Goal: Information Seeking & Learning: Compare options

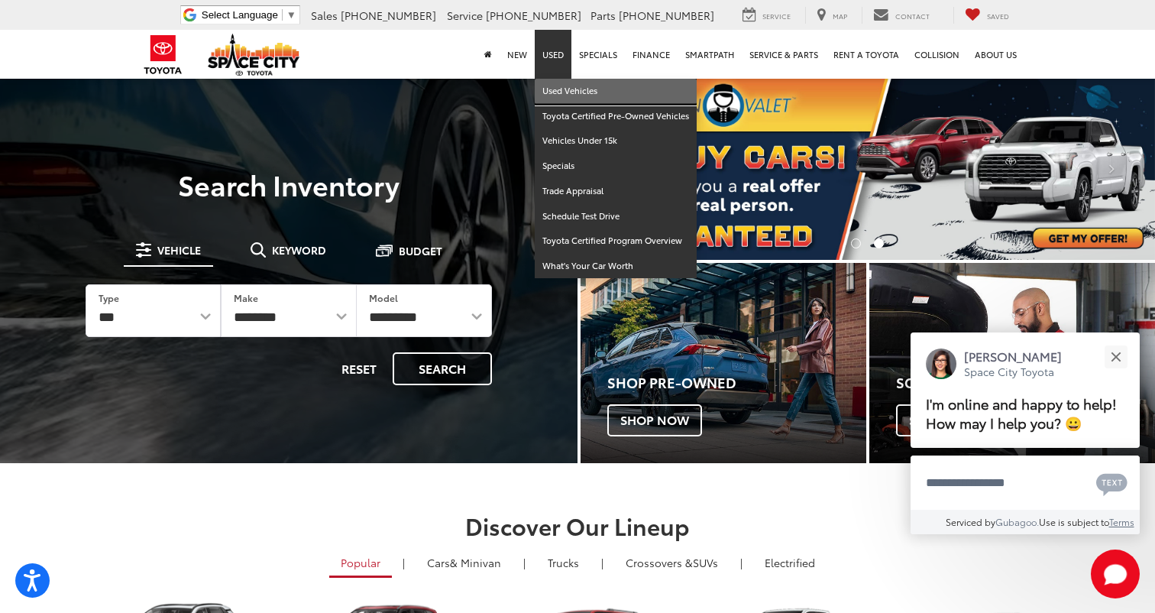
click at [561, 98] on link "Used Vehicles" at bounding box center [616, 91] width 162 height 25
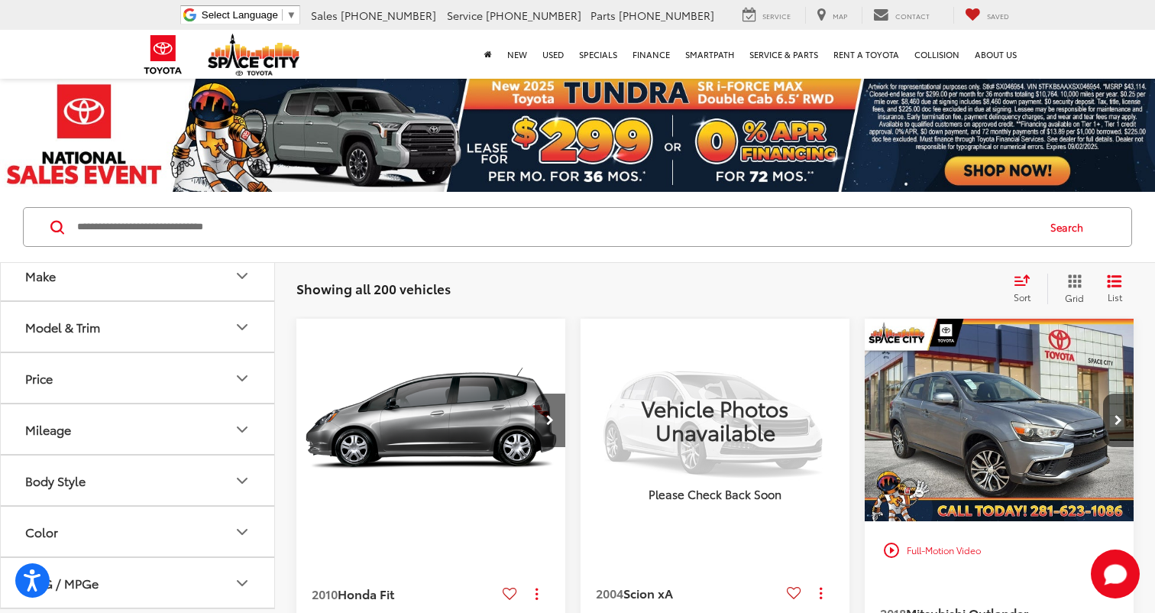
scroll to position [69, 0]
click at [252, 485] on button "Body Style" at bounding box center [138, 476] width 275 height 50
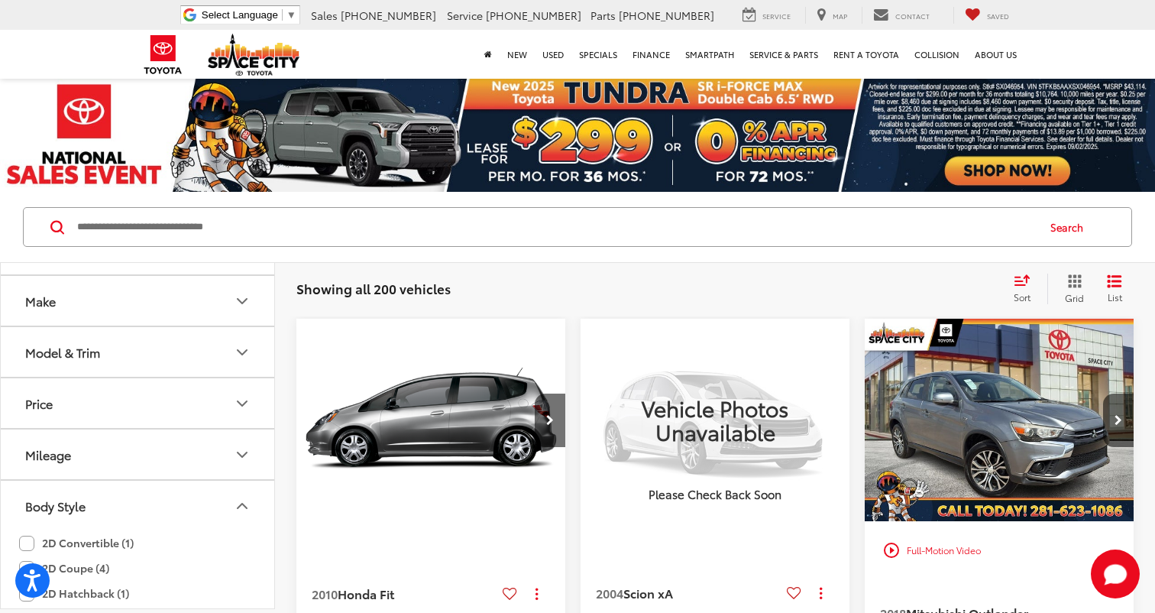
scroll to position [15, 0]
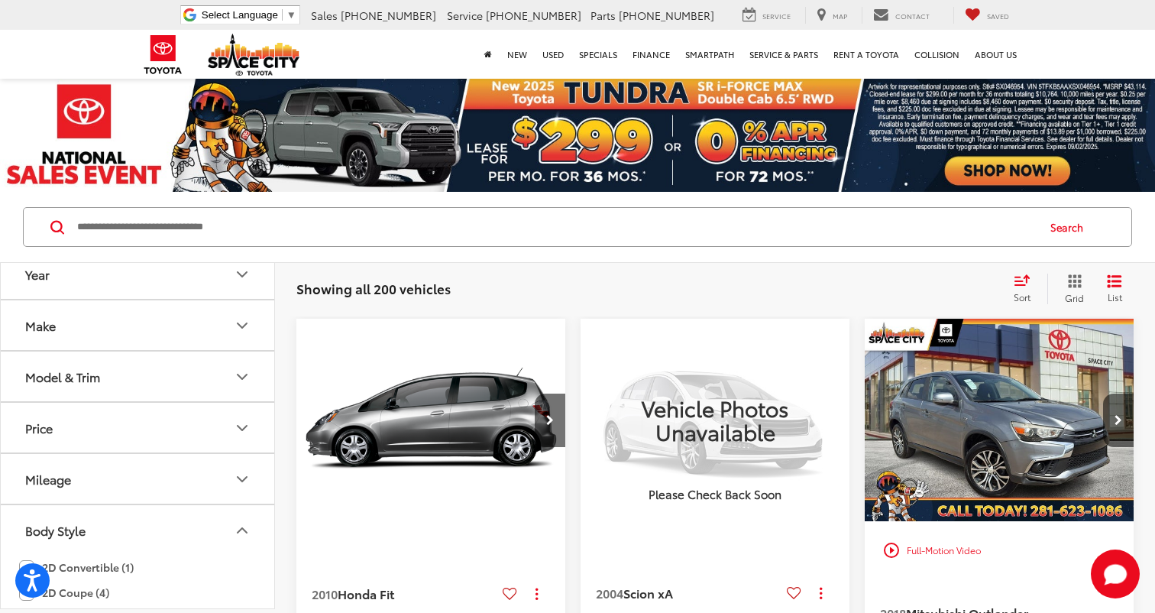
click at [254, 529] on button "Body Style" at bounding box center [138, 530] width 275 height 50
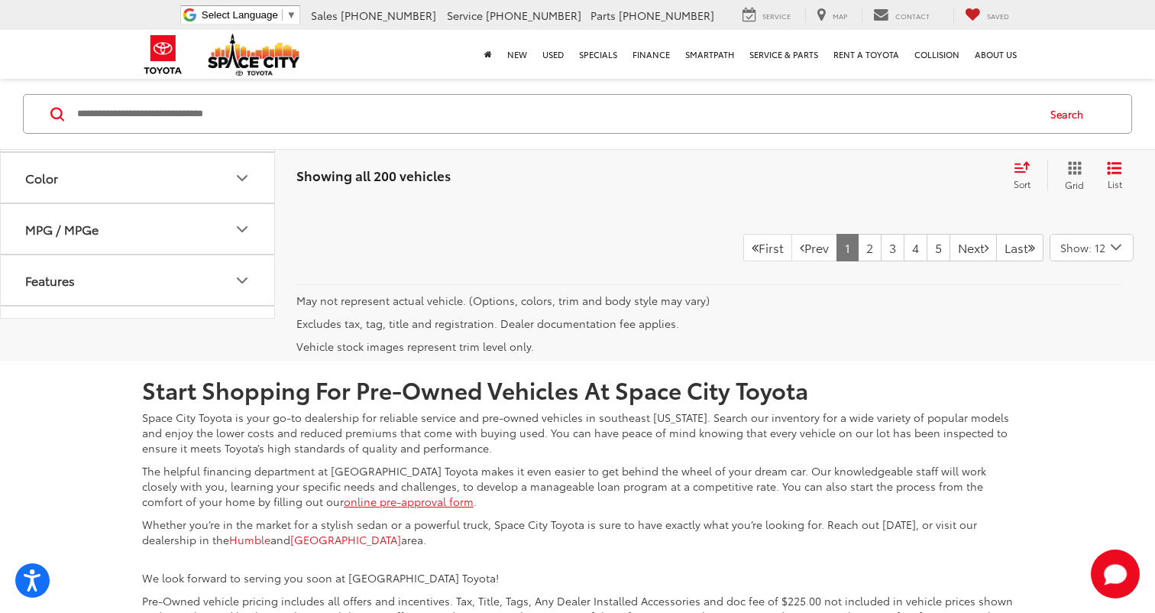
scroll to position [3454, 0]
click at [1115, 255] on icon "Select number of vehicles per page" at bounding box center [1116, 245] width 18 height 19
click at [1108, 375] on button "Show: 96" at bounding box center [1091, 362] width 83 height 28
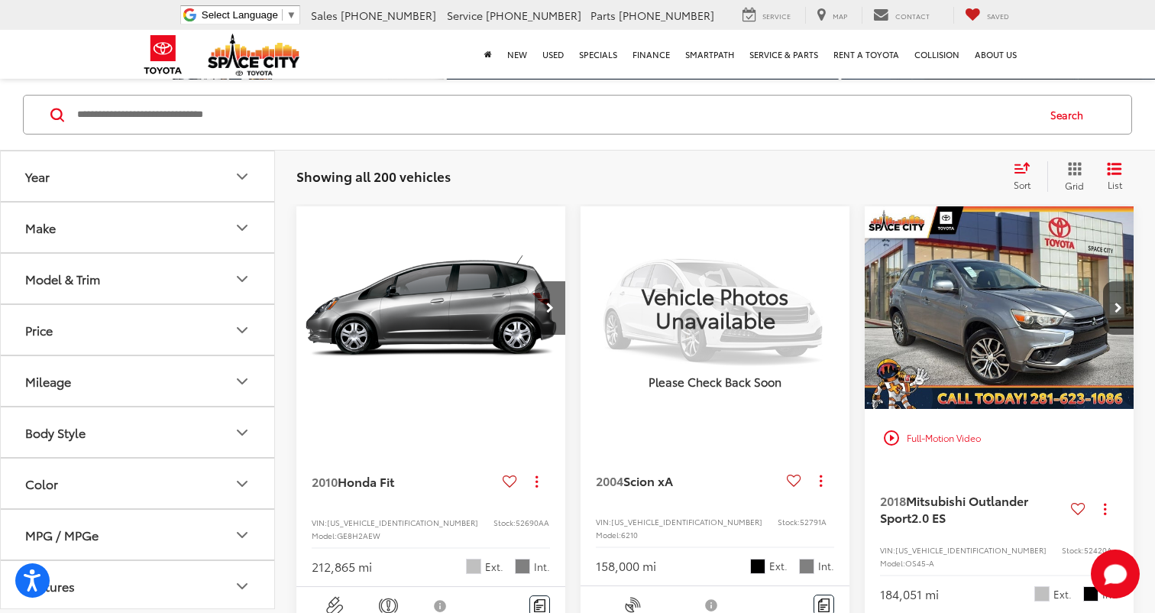
click at [253, 172] on button "Year" at bounding box center [138, 176] width 275 height 50
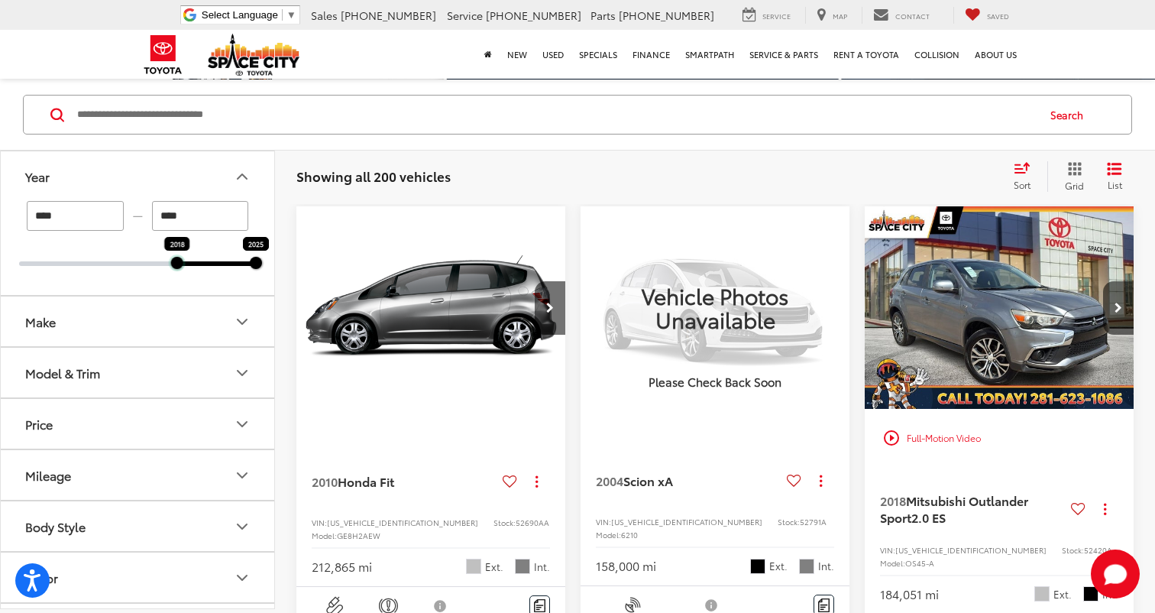
drag, startPoint x: 22, startPoint y: 259, endPoint x: 176, endPoint y: 258, distance: 154.3
click at [176, 258] on div at bounding box center [177, 263] width 12 height 12
type input "****"
click at [239, 317] on icon "Make" at bounding box center [242, 321] width 18 height 18
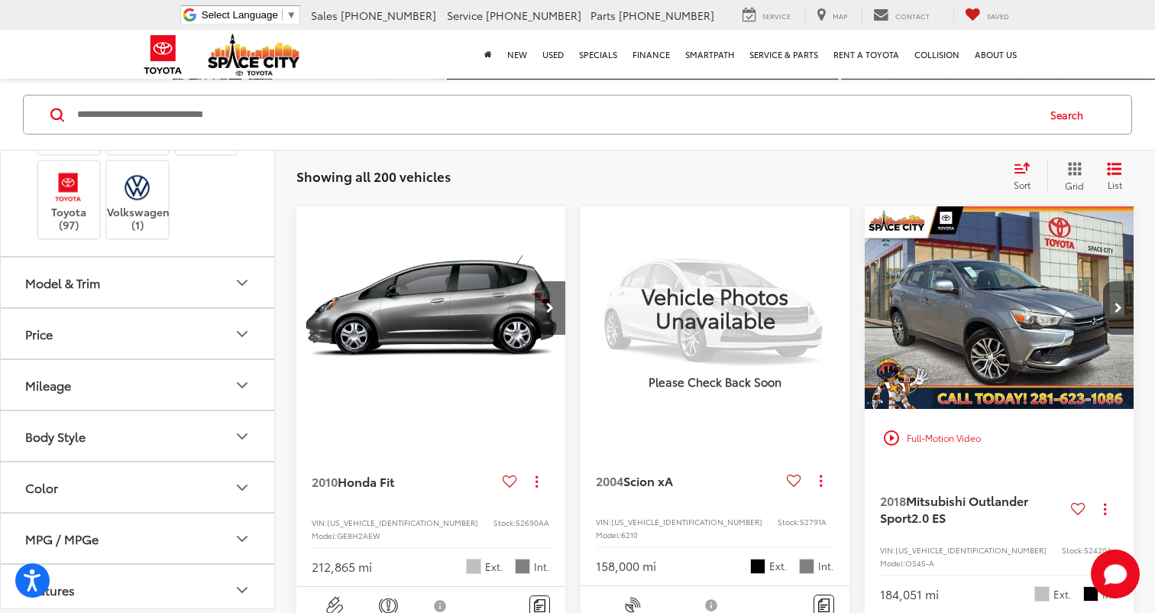
scroll to position [602, 0]
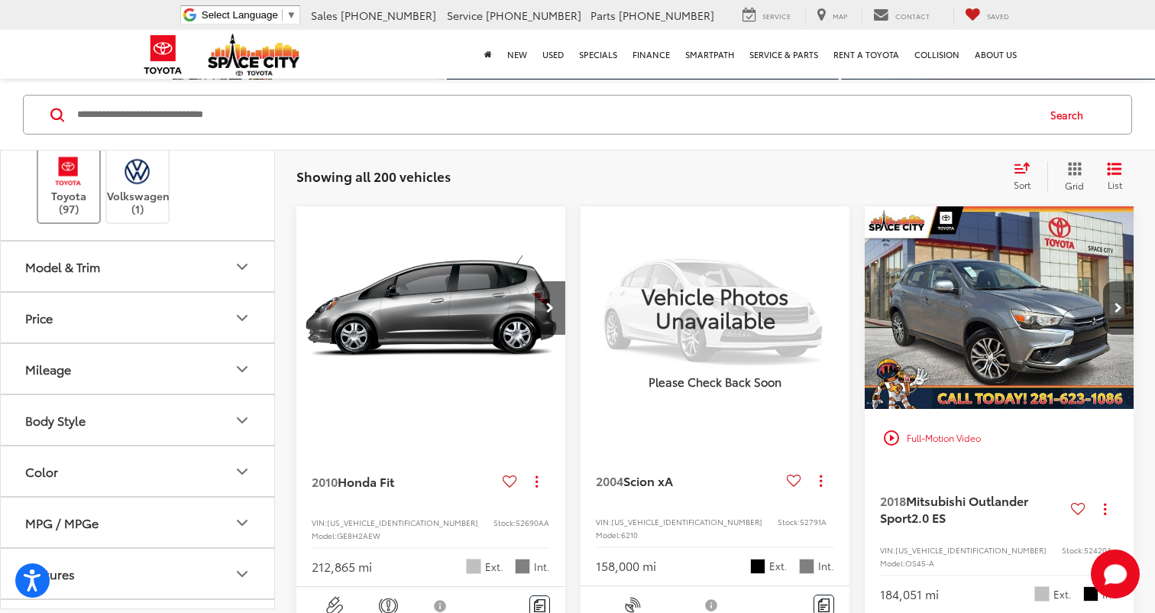
click at [59, 189] on img at bounding box center [68, 171] width 42 height 36
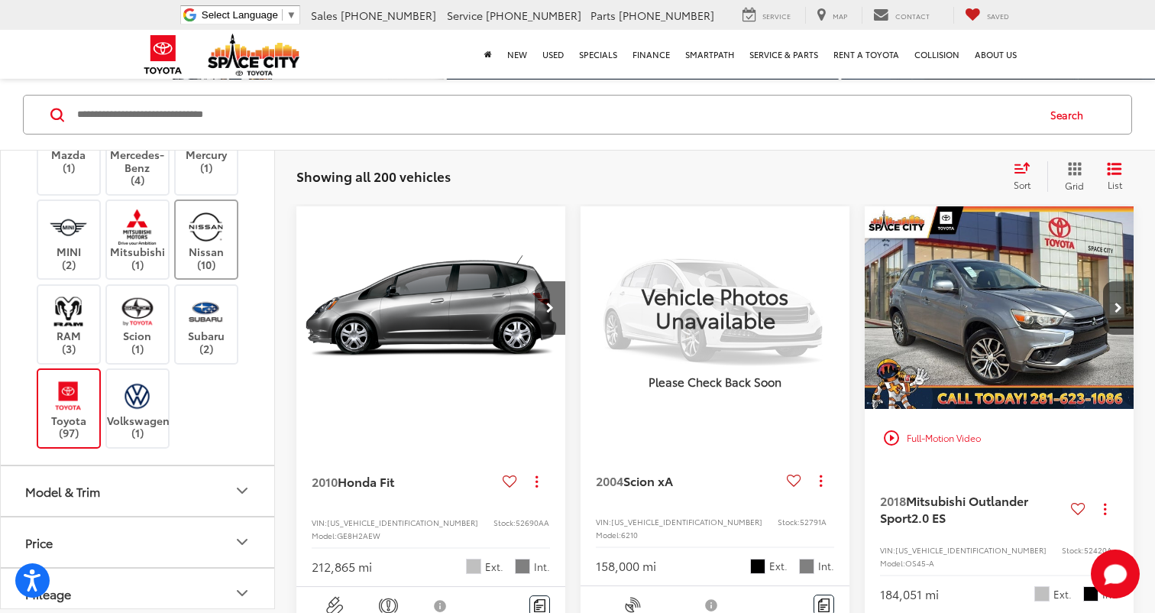
scroll to position [438, 0]
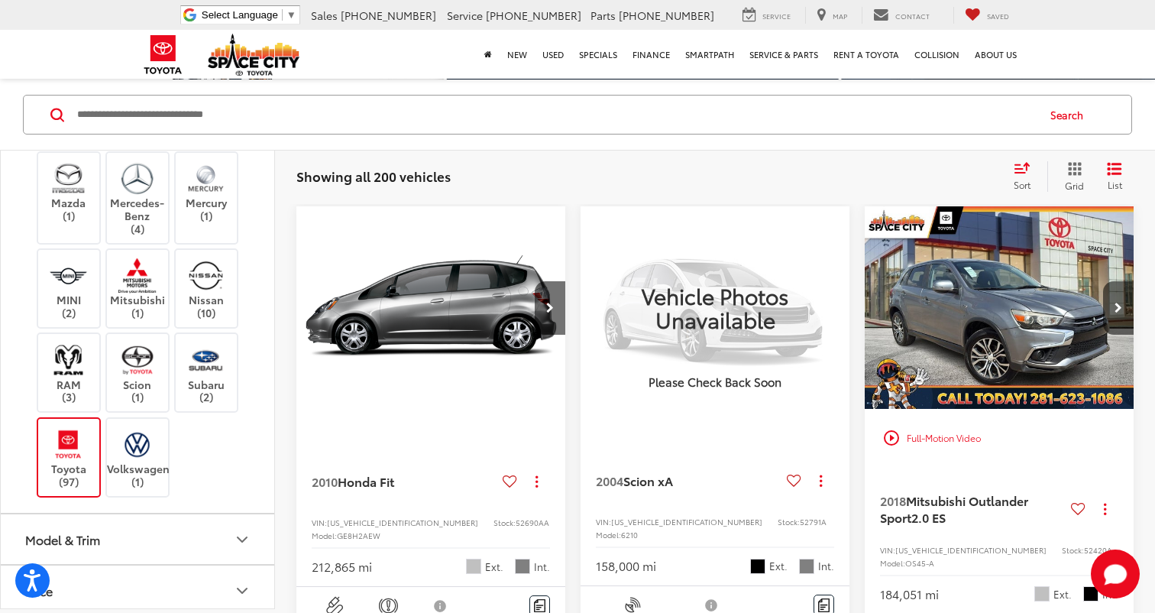
click at [206, 64] on img at bounding box center [206, 64] width 0 height 0
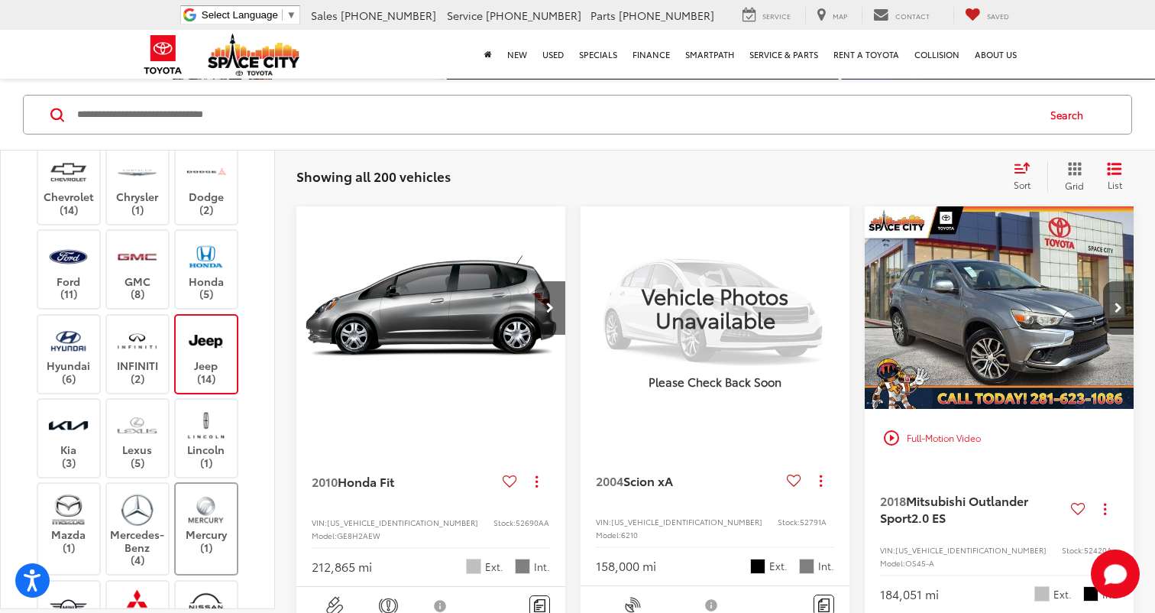
scroll to position [219, 0]
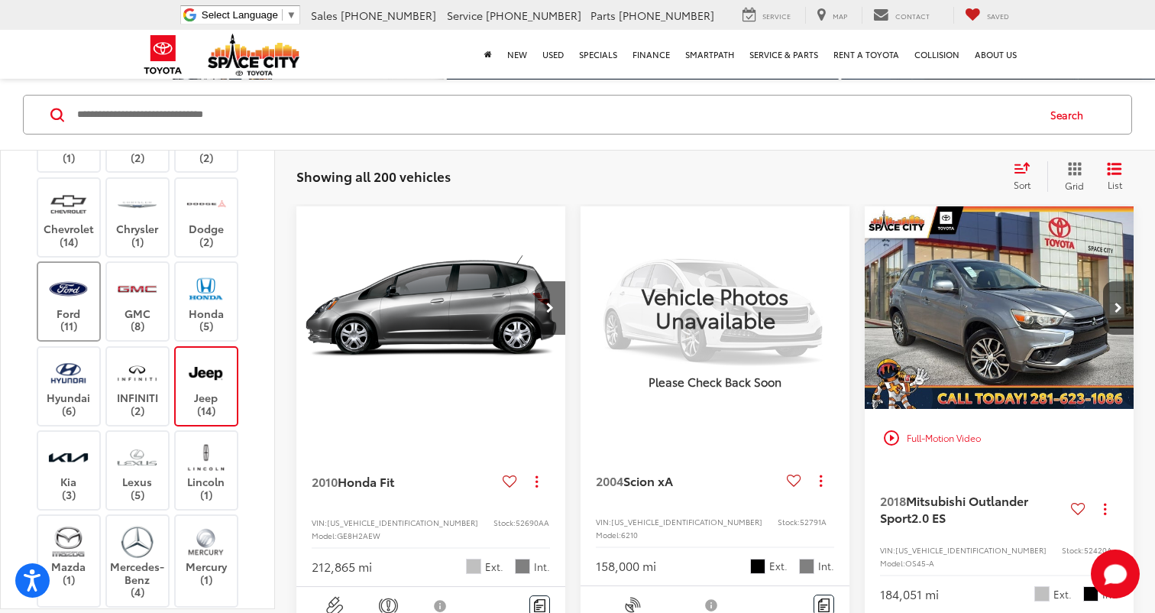
click at [43, 332] on label "Ford (11)" at bounding box center [69, 301] width 62 height 62
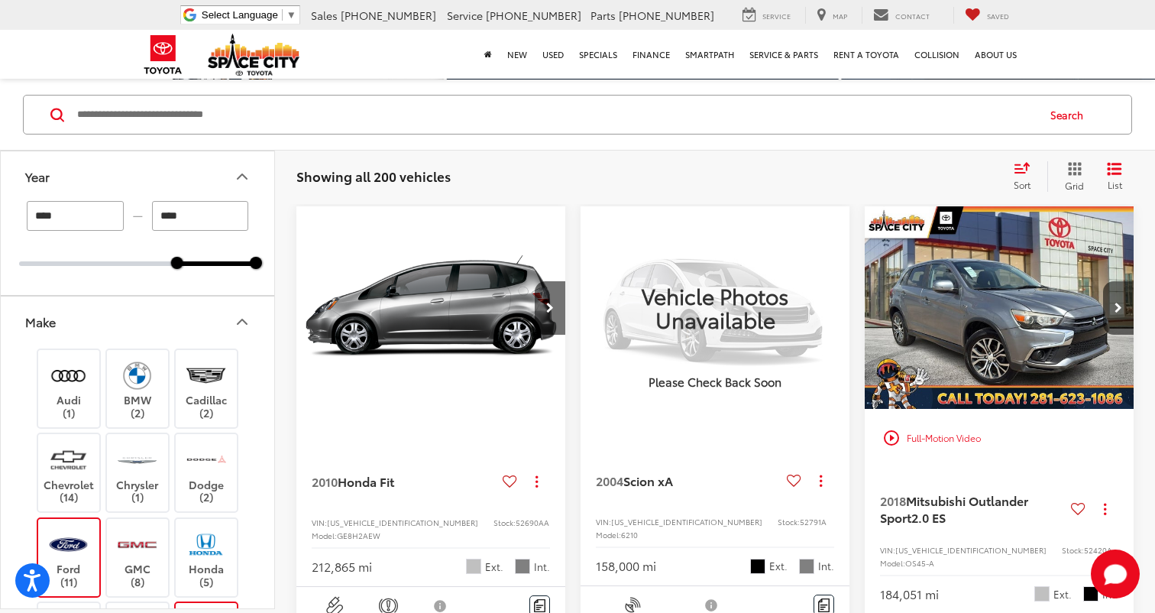
click at [246, 313] on icon "Make" at bounding box center [242, 321] width 18 height 18
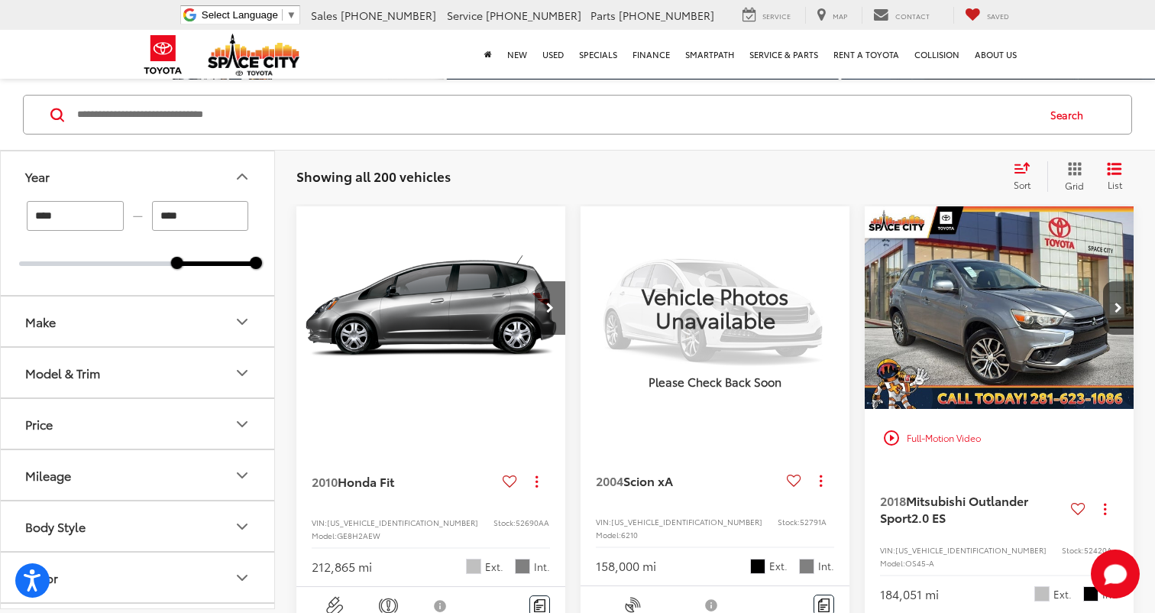
click at [251, 364] on button "Model & Trim" at bounding box center [138, 373] width 275 height 50
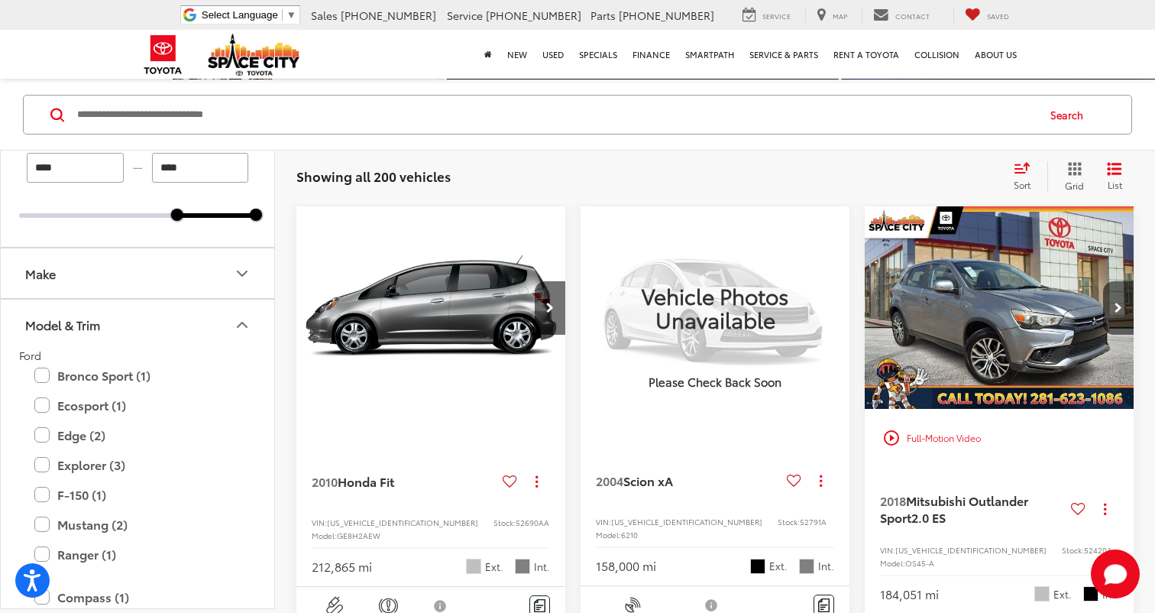
scroll to position [62, 0]
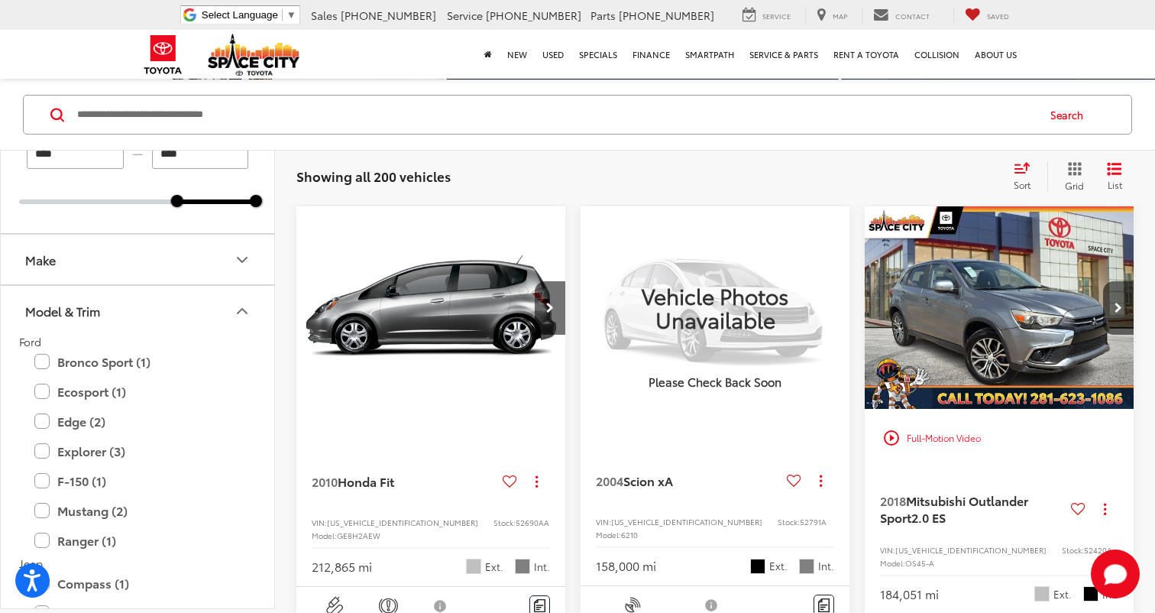
click at [243, 306] on icon "Model & Trim" at bounding box center [242, 311] width 18 height 18
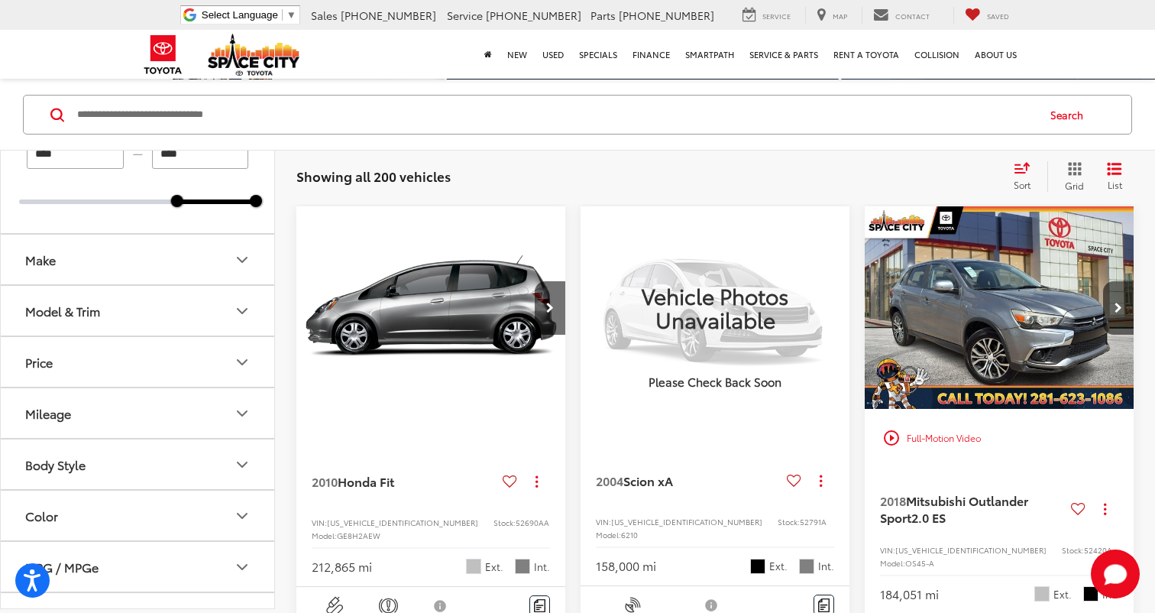
click at [248, 414] on icon "Mileage" at bounding box center [242, 413] width 18 height 18
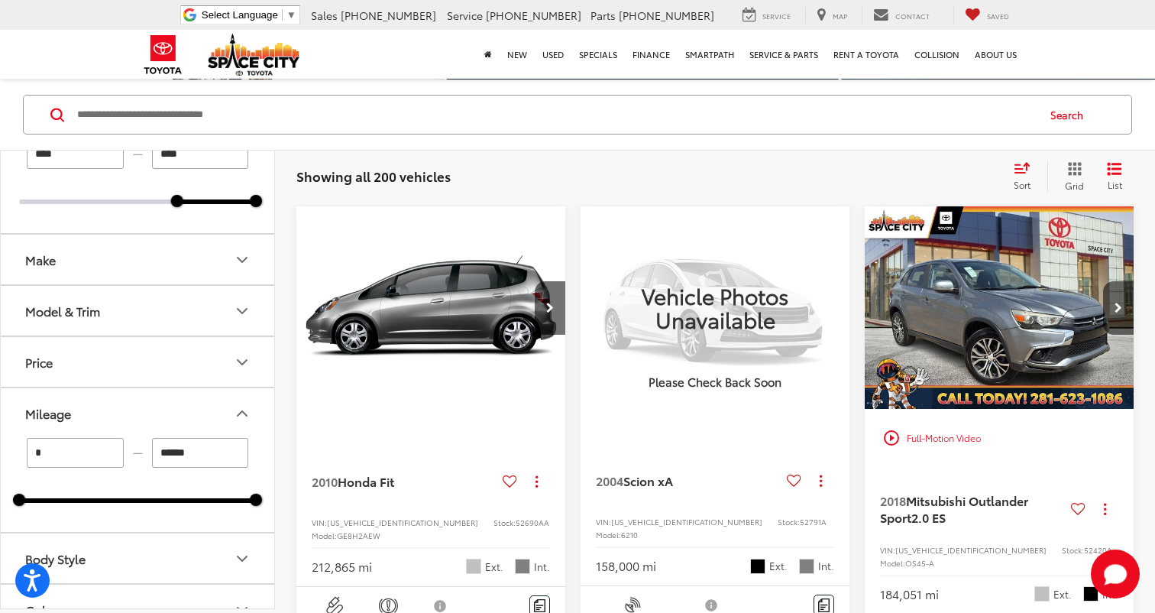
click at [248, 357] on icon "Price" at bounding box center [242, 362] width 18 height 18
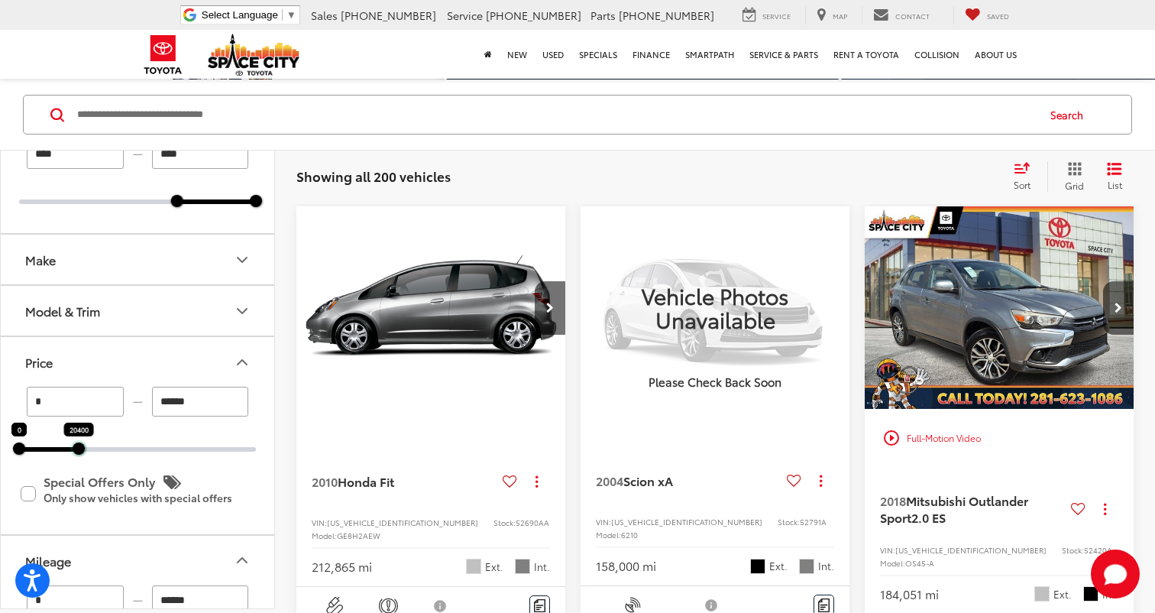
drag, startPoint x: 257, startPoint y: 453, endPoint x: 80, endPoint y: 446, distance: 177.4
click at [80, 446] on div at bounding box center [79, 448] width 12 height 12
type input "******"
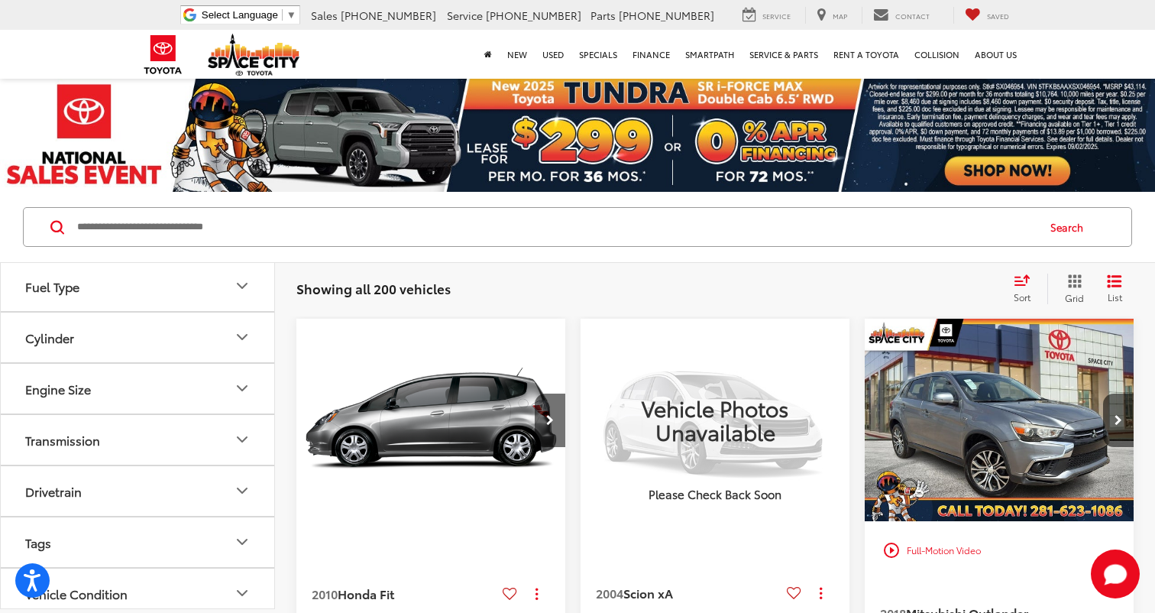
click at [196, 484] on button "Drivetrain" at bounding box center [138, 491] width 275 height 50
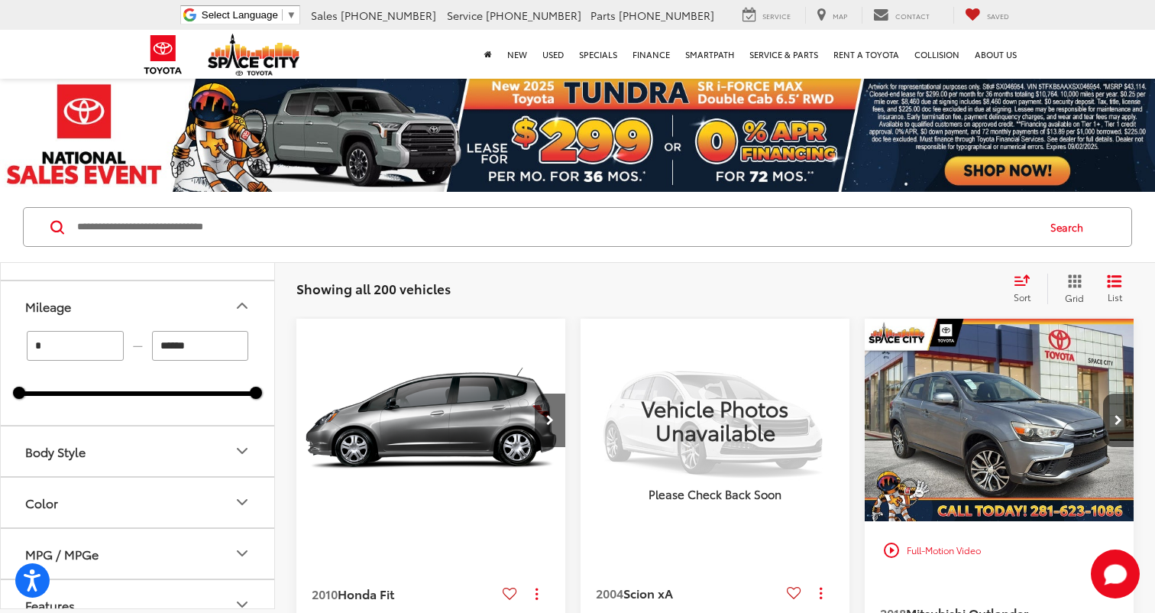
scroll to position [384, 0]
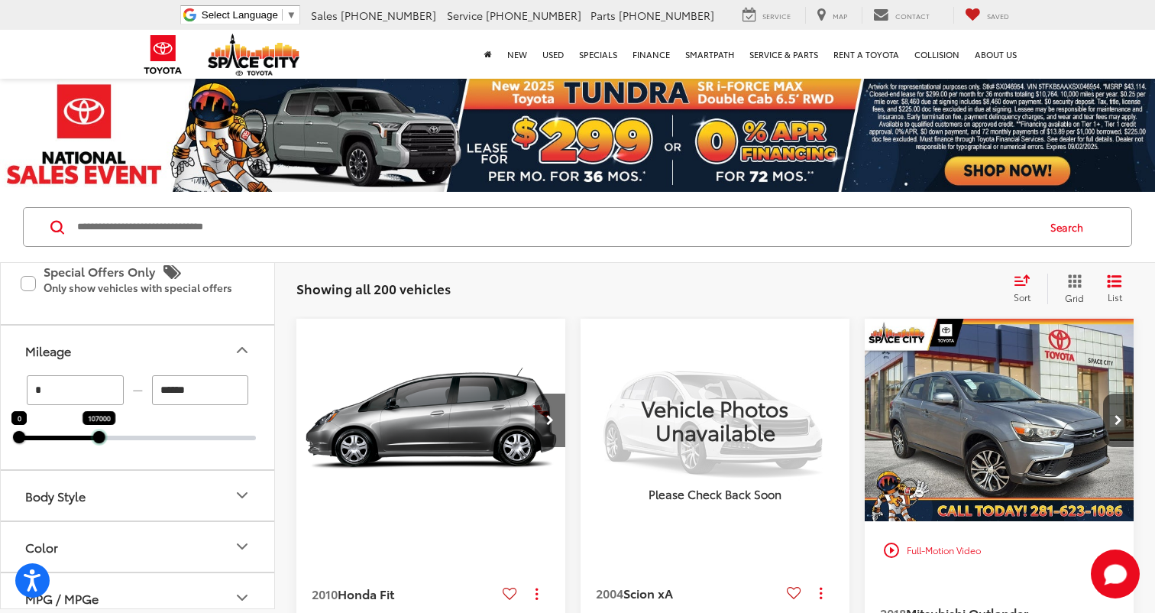
drag, startPoint x: 258, startPoint y: 436, endPoint x: 102, endPoint y: 440, distance: 156.6
click at [102, 440] on div at bounding box center [99, 437] width 12 height 12
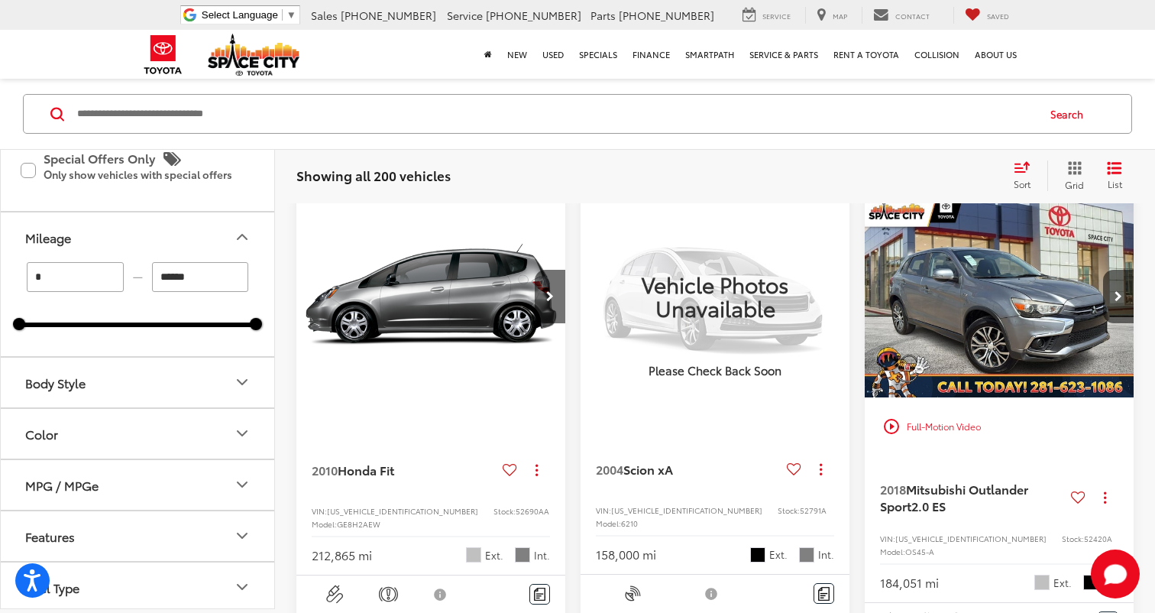
scroll to position [112, 0]
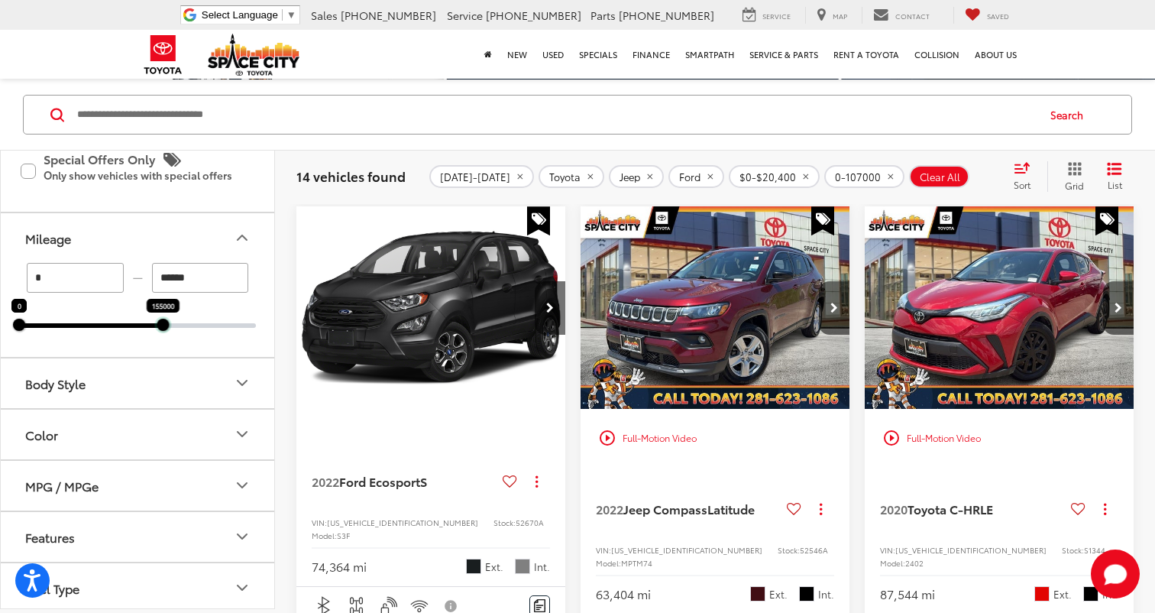
drag, startPoint x: 254, startPoint y: 328, endPoint x: 161, endPoint y: 319, distance: 92.8
click at [161, 319] on div at bounding box center [163, 325] width 12 height 12
type input "******"
type input "*****"
type input "******"
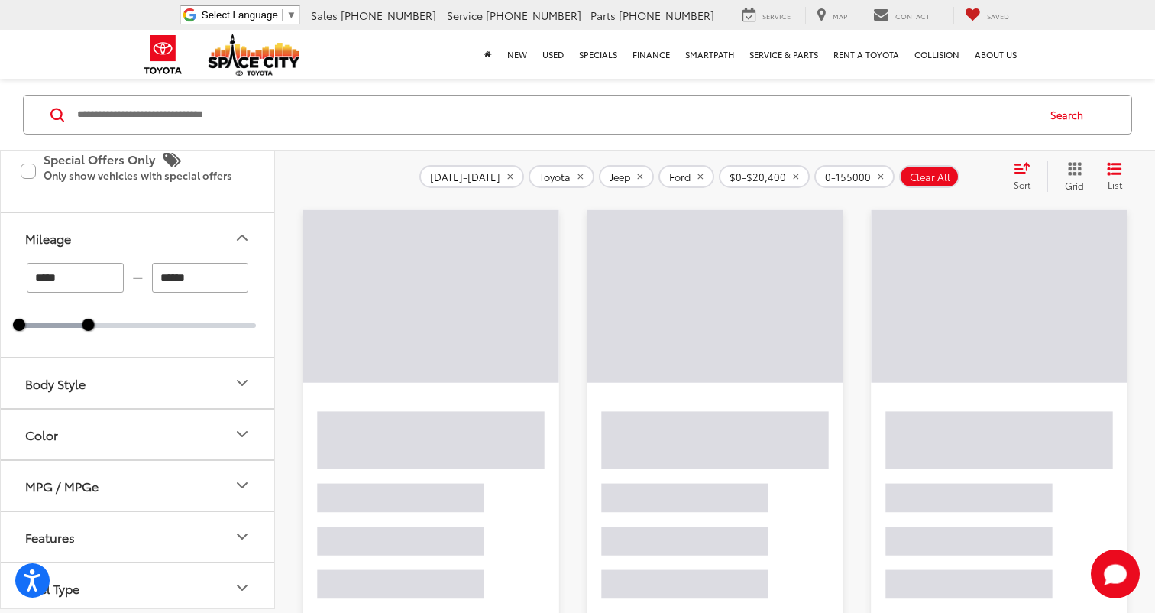
click at [237, 228] on icon "Mileage" at bounding box center [242, 237] width 18 height 18
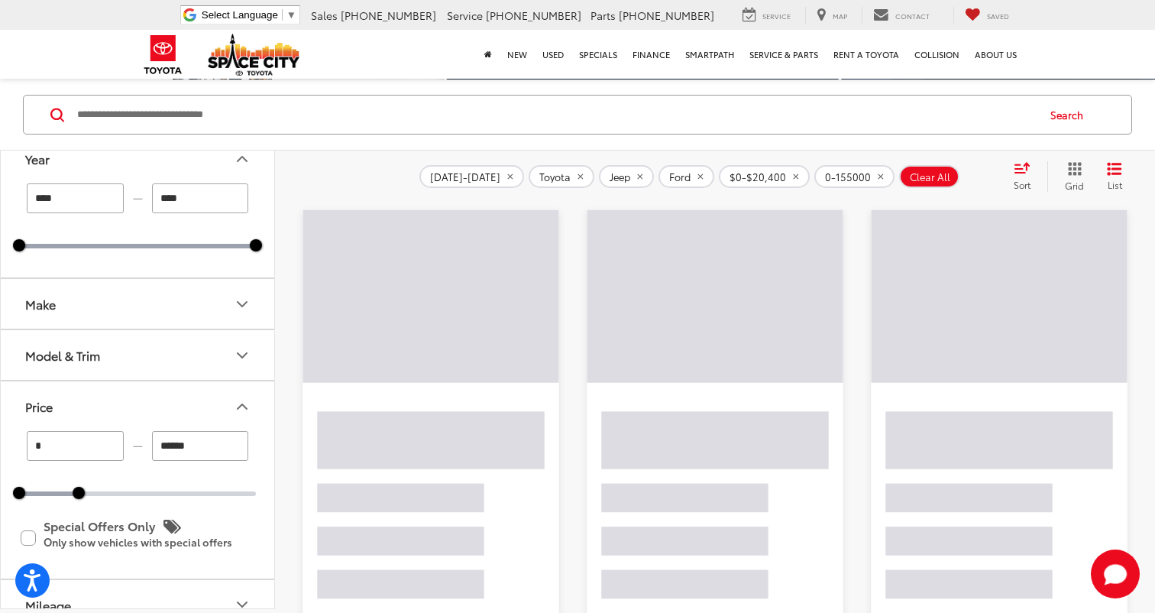
scroll to position [12, 0]
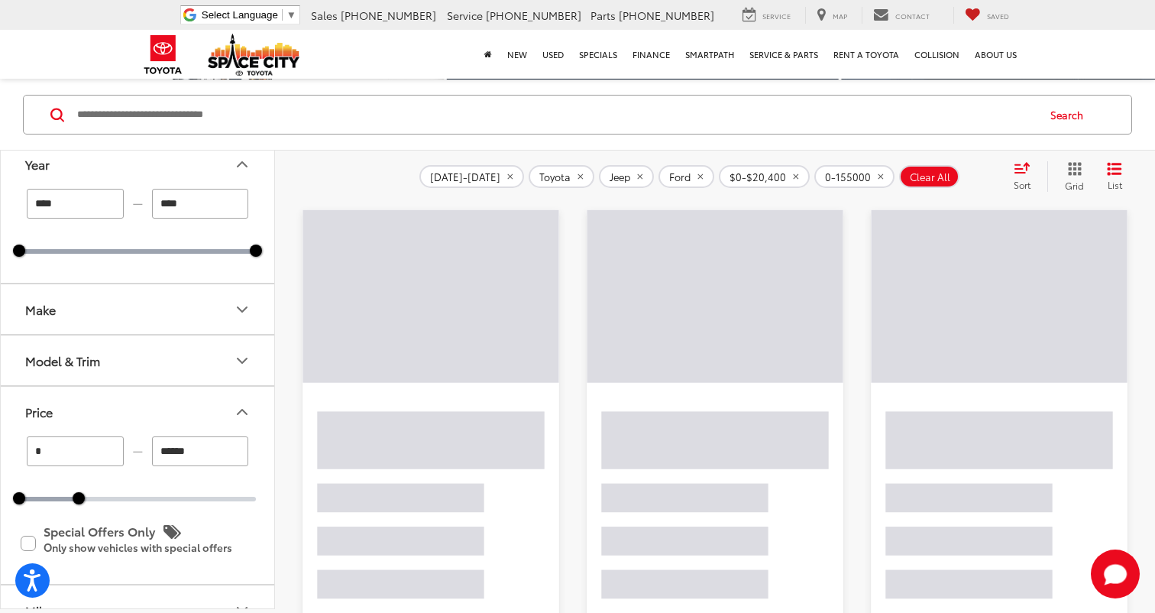
click at [251, 411] on icon "Price" at bounding box center [242, 412] width 18 height 18
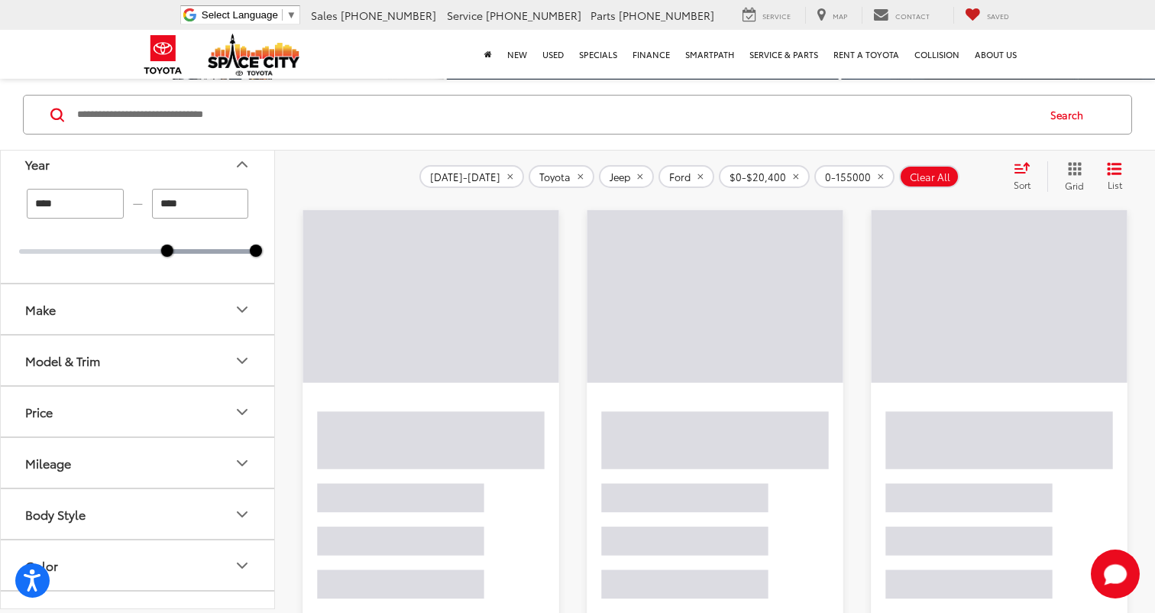
click at [243, 170] on icon "Year" at bounding box center [242, 164] width 18 height 18
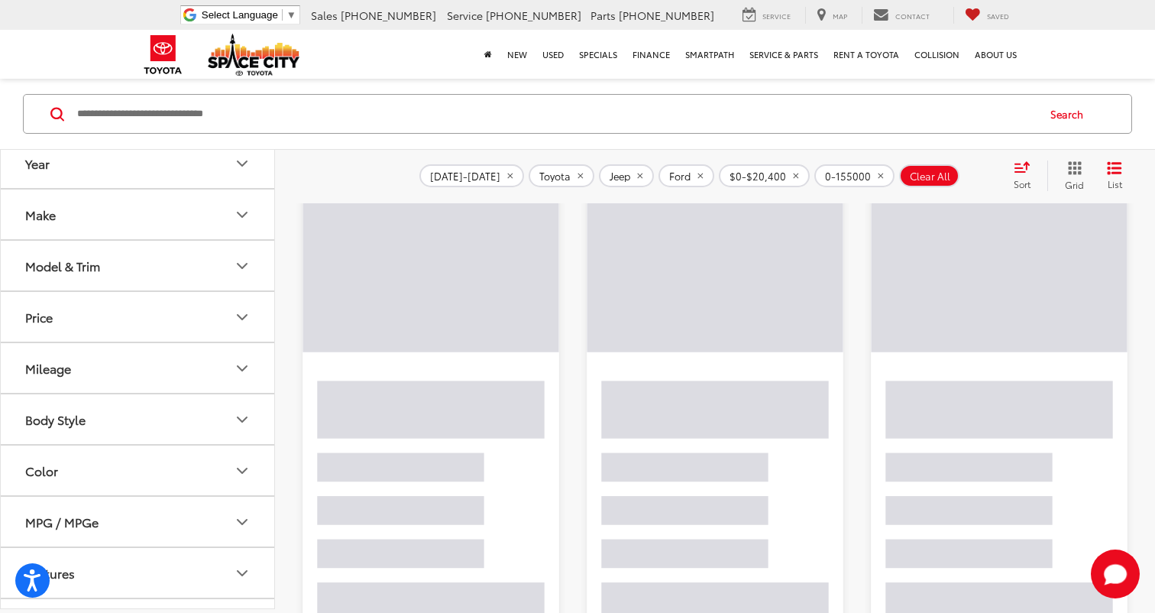
scroll to position [0, 0]
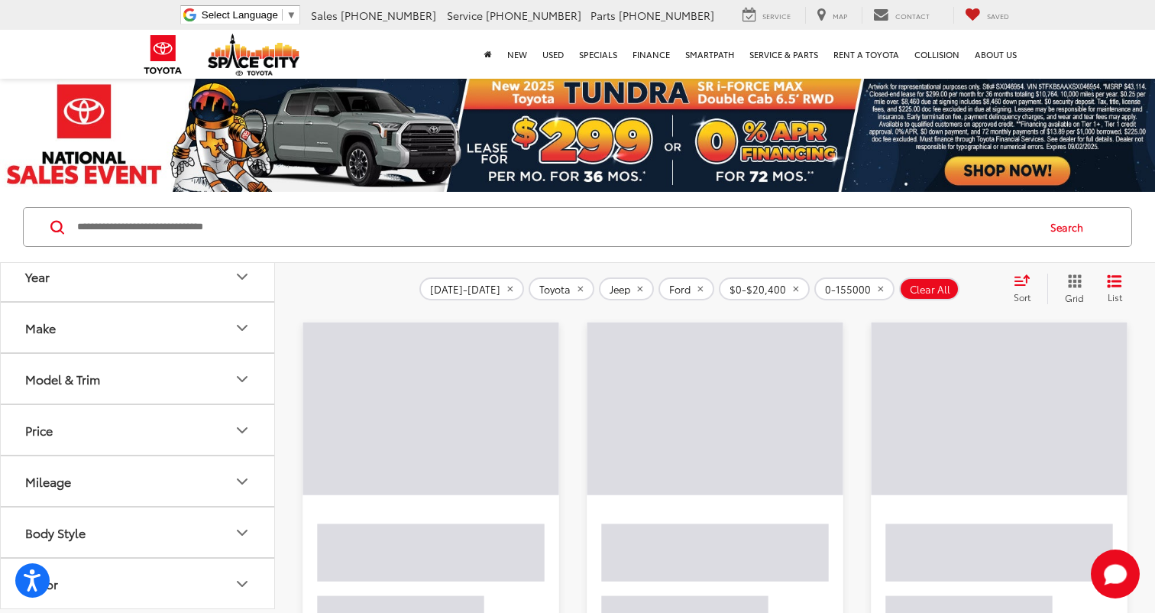
click at [422, 394] on img at bounding box center [430, 584] width 269 height 531
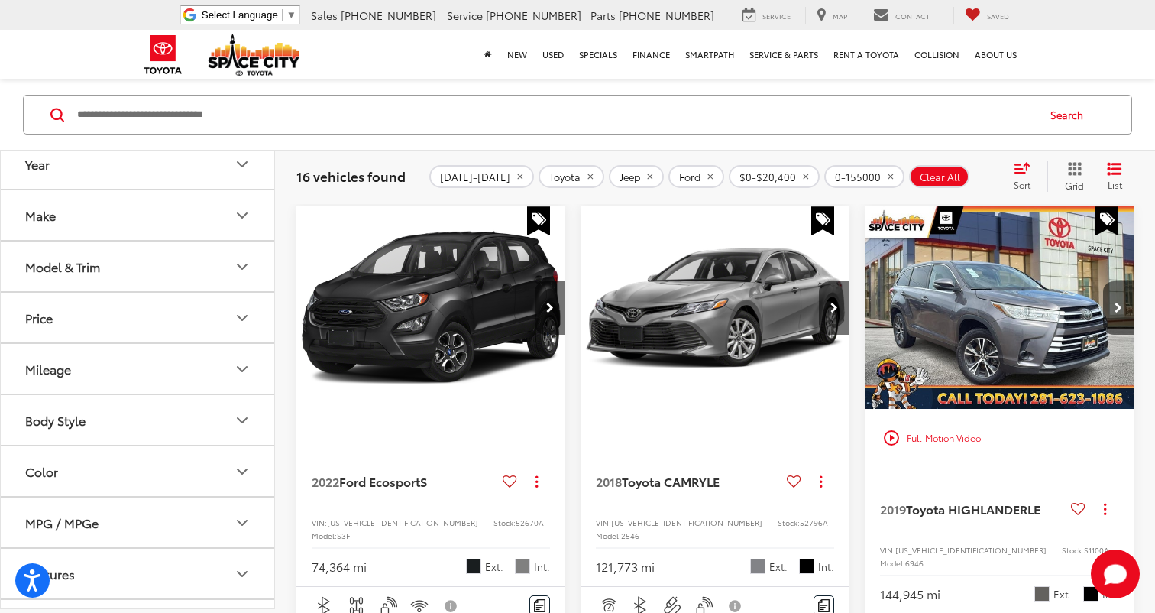
scroll to position [83, 0]
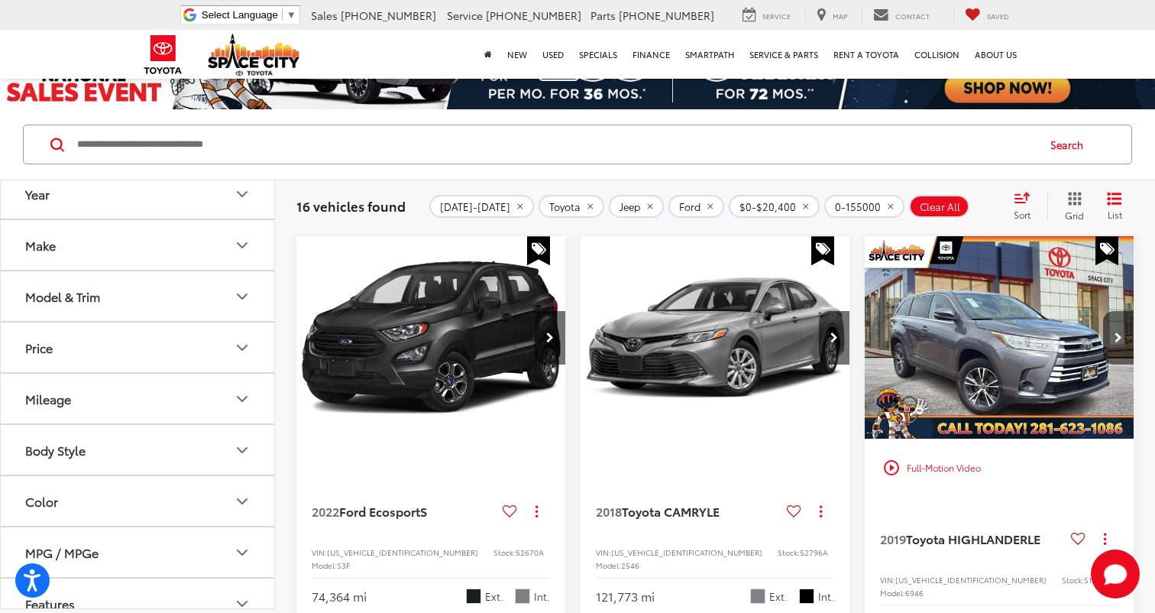
click at [238, 408] on button "Mileage" at bounding box center [138, 399] width 275 height 50
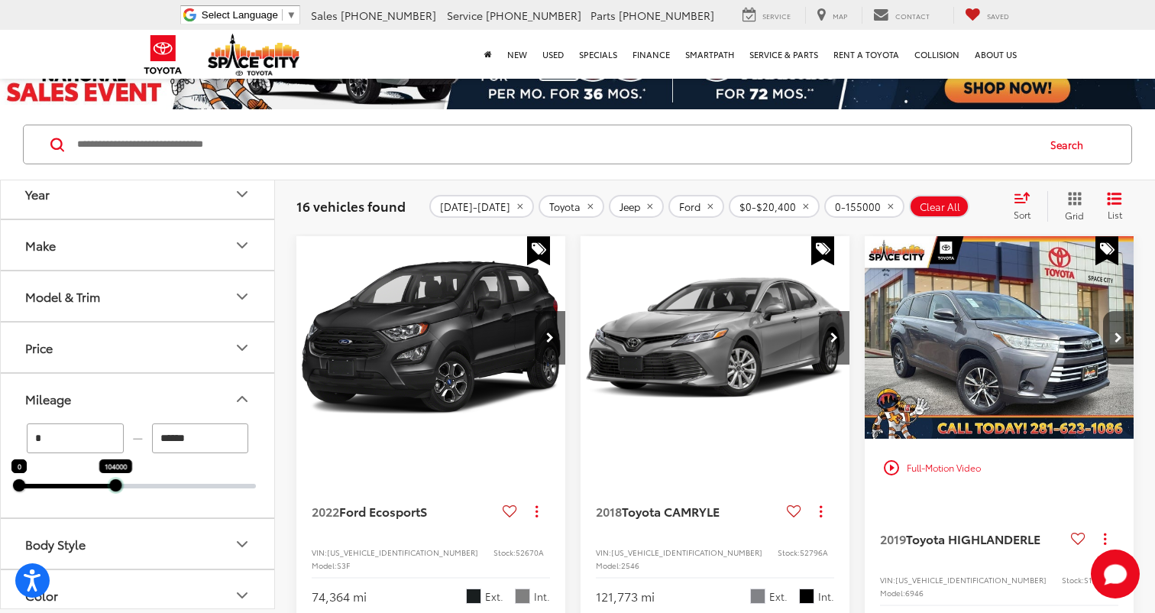
drag, startPoint x: 255, startPoint y: 487, endPoint x: 115, endPoint y: 488, distance: 139.8
click at [115, 488] on div at bounding box center [115, 485] width 12 height 12
type input "******"
type input "*****"
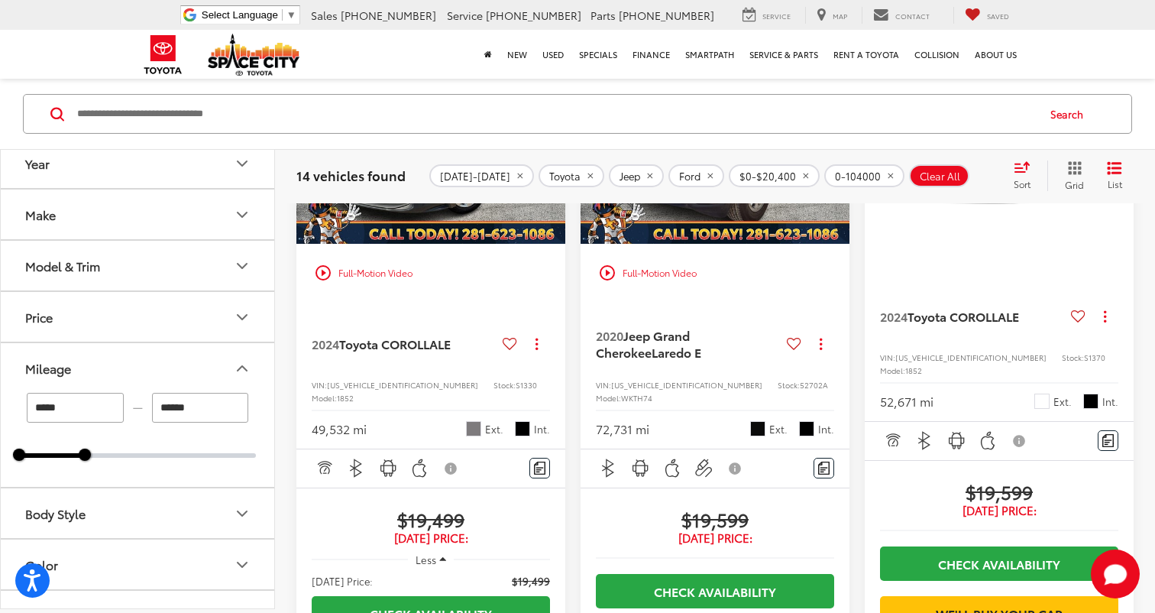
scroll to position [2813, 0]
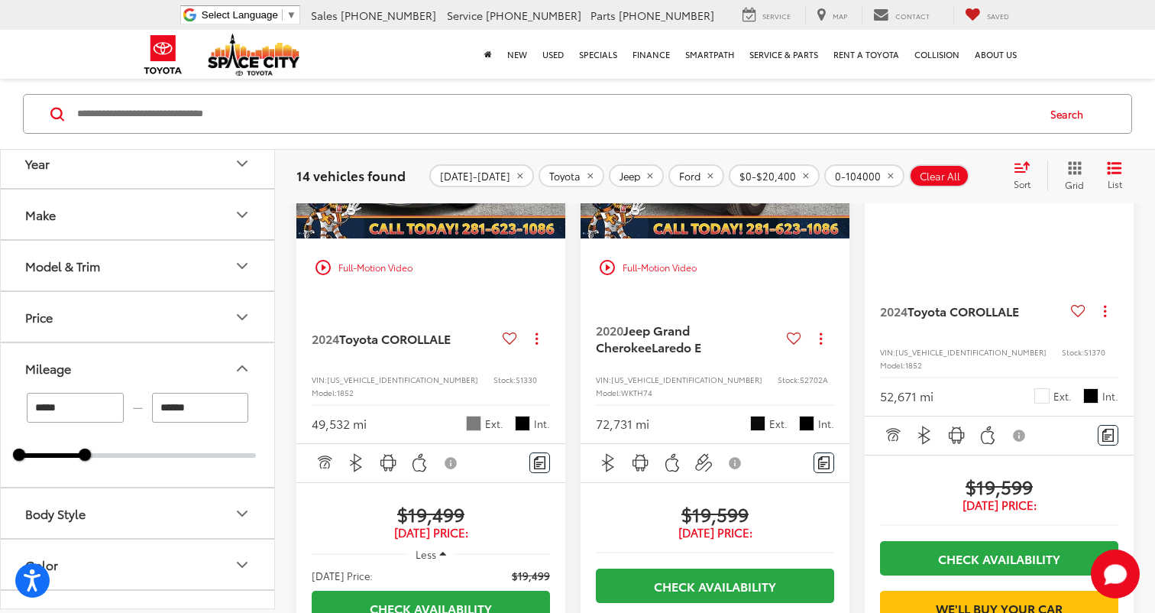
click at [823, 164] on button "Next image" at bounding box center [834, 137] width 31 height 53
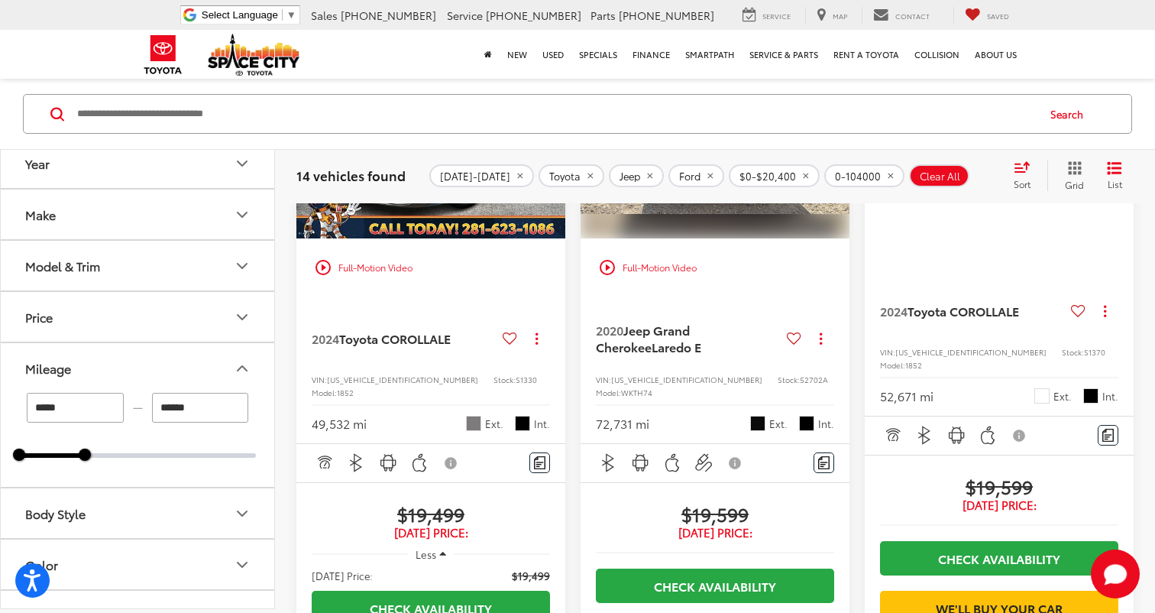
click at [823, 164] on button "Next image" at bounding box center [834, 137] width 31 height 53
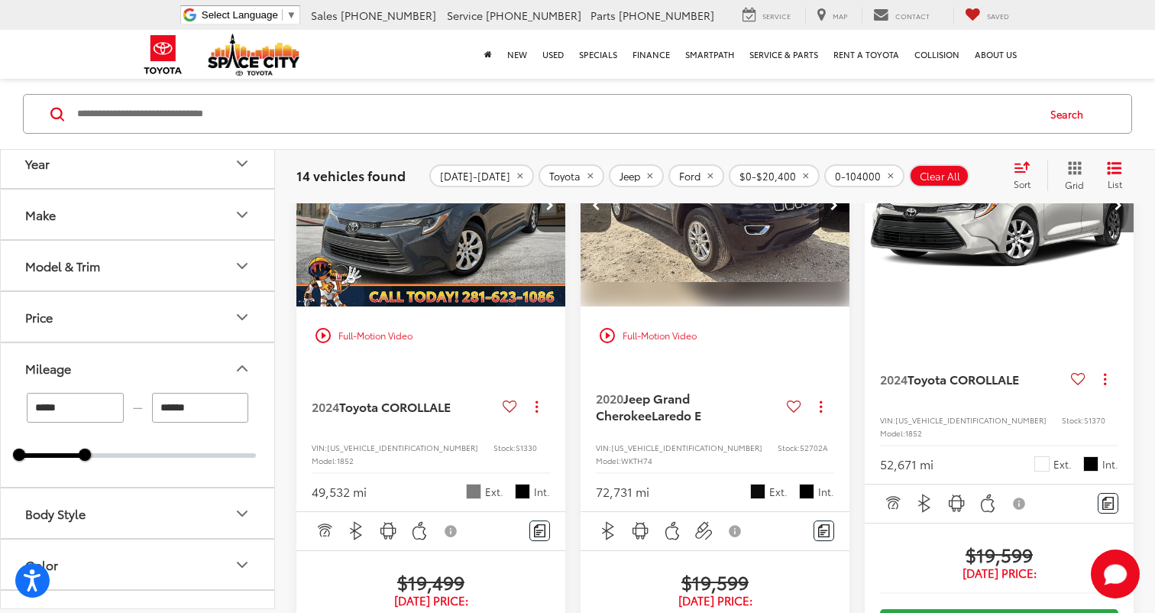
scroll to position [2735, 0]
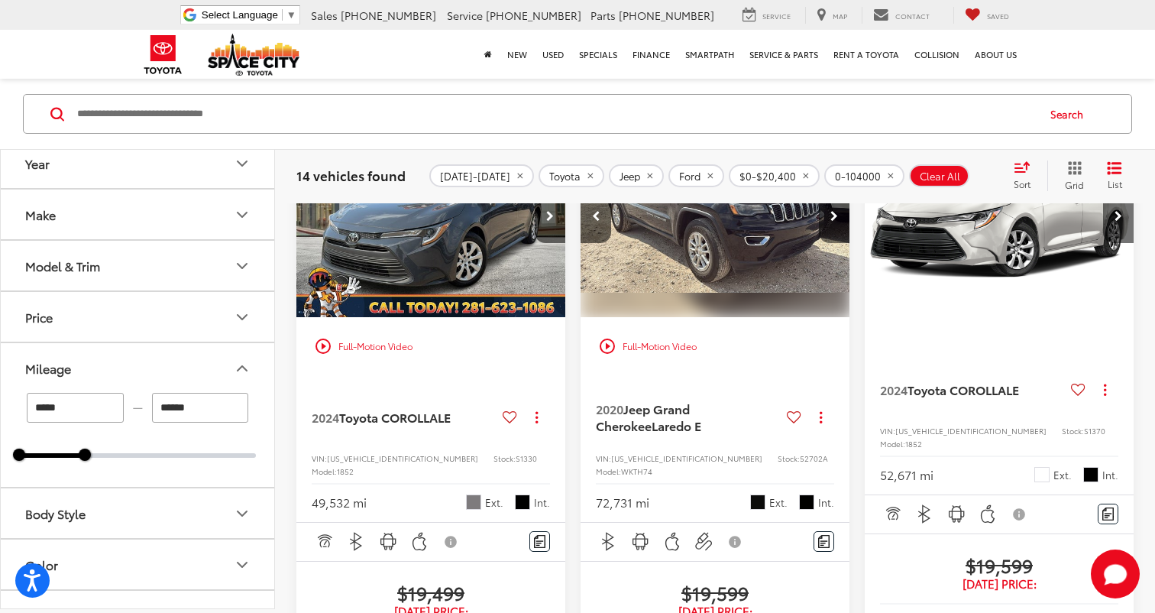
click at [827, 243] on button "Next image" at bounding box center [834, 215] width 31 height 53
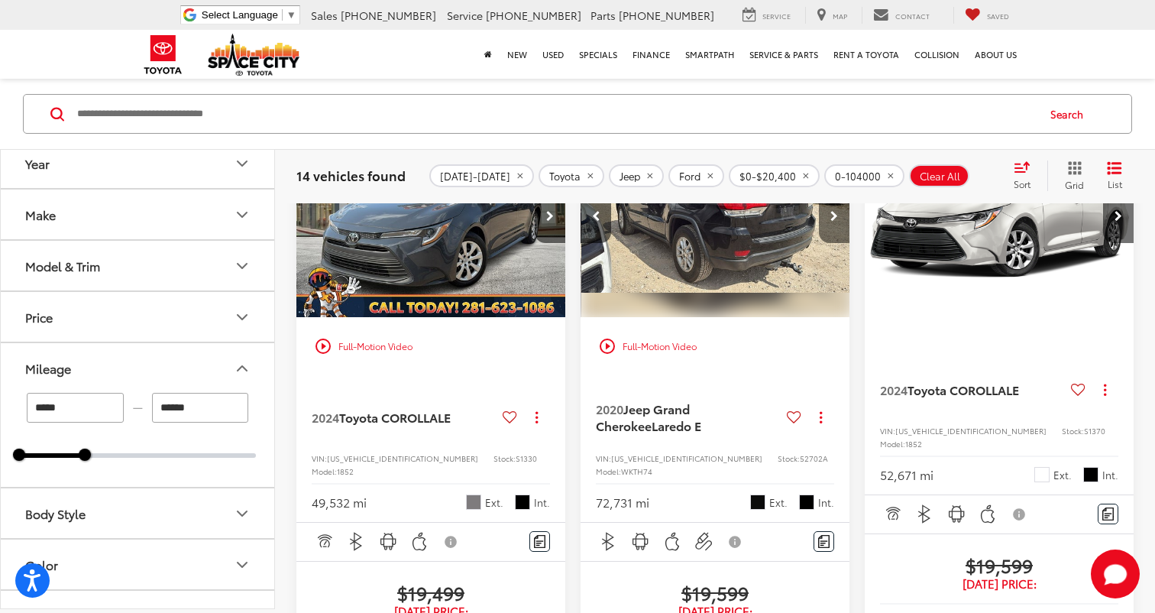
scroll to position [0, 814]
click at [827, 243] on button "Next image" at bounding box center [834, 215] width 31 height 53
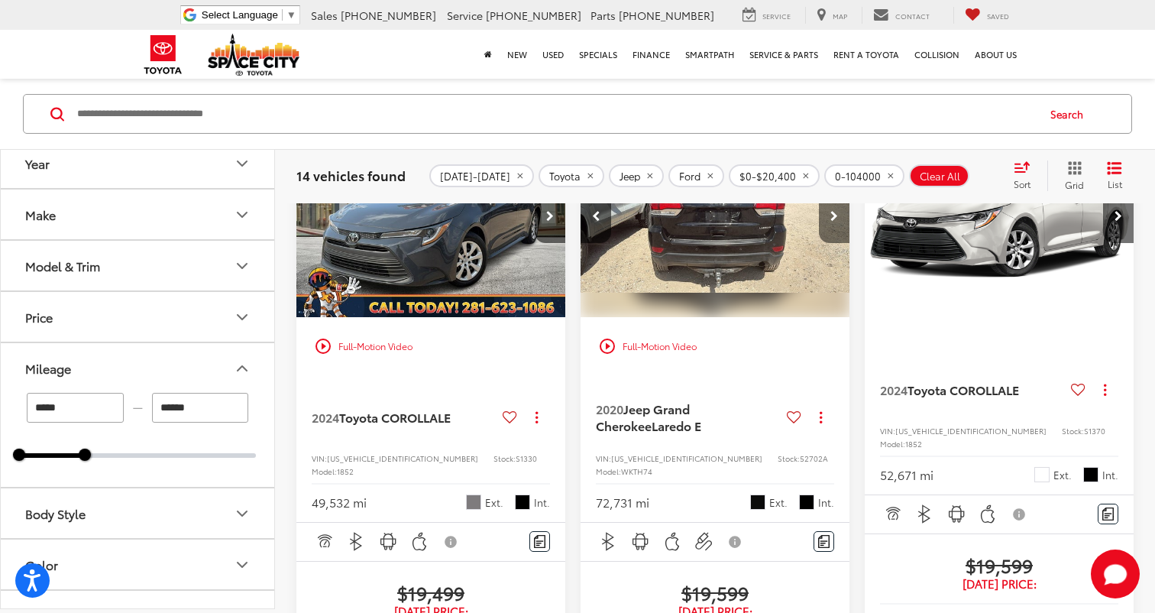
click at [827, 243] on button "Next image" at bounding box center [834, 215] width 31 height 53
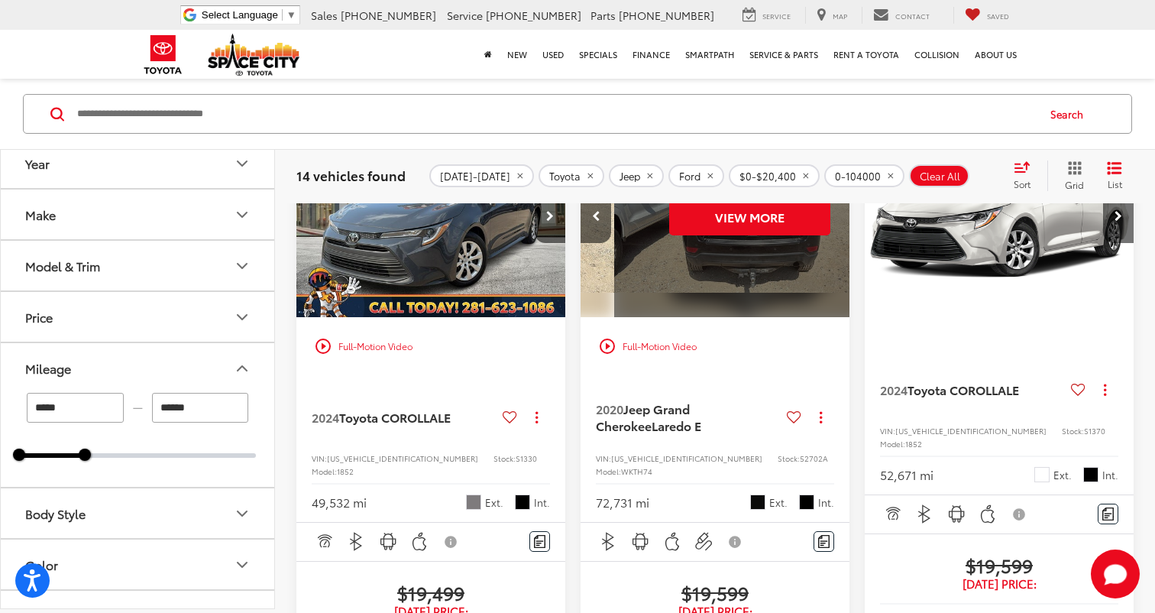
scroll to position [0, 1356]
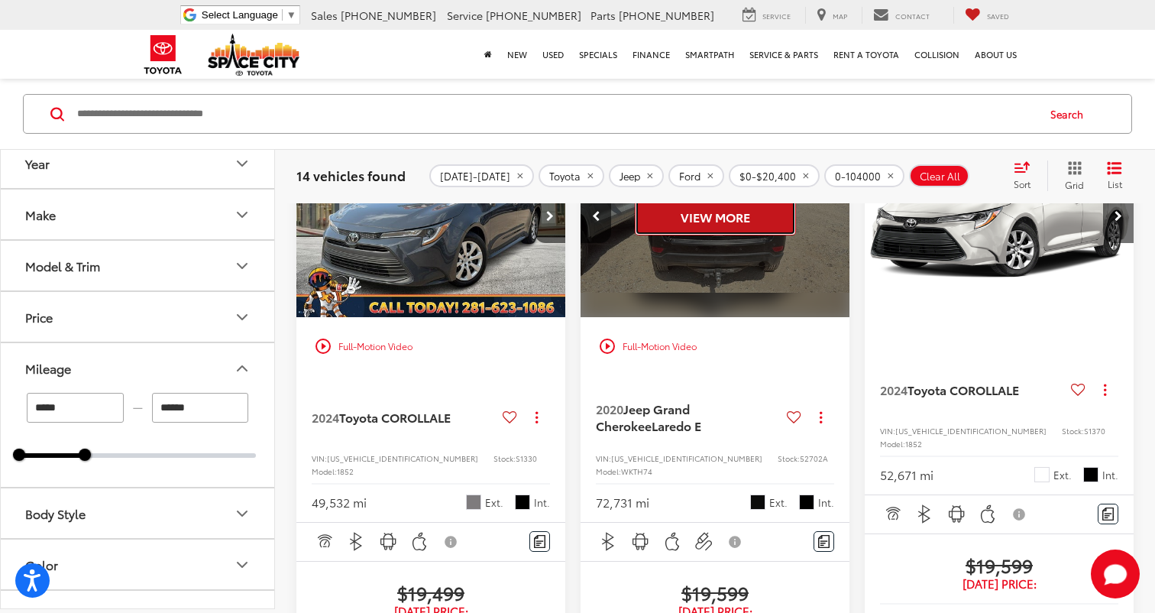
click at [761, 235] on button "View More" at bounding box center [715, 216] width 161 height 38
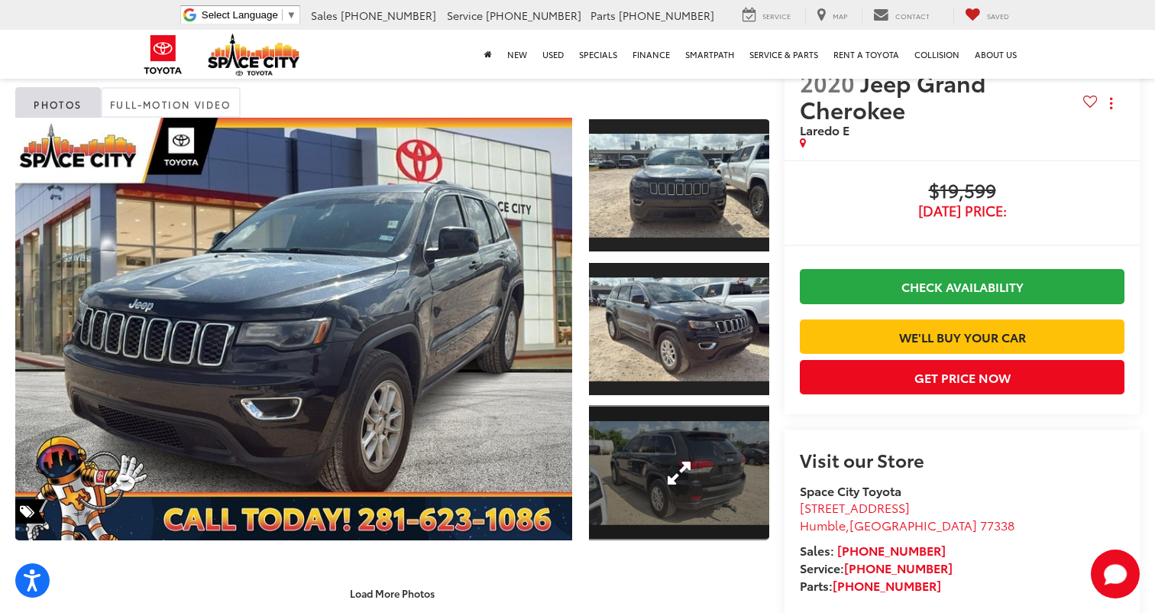
scroll to position [34, 0]
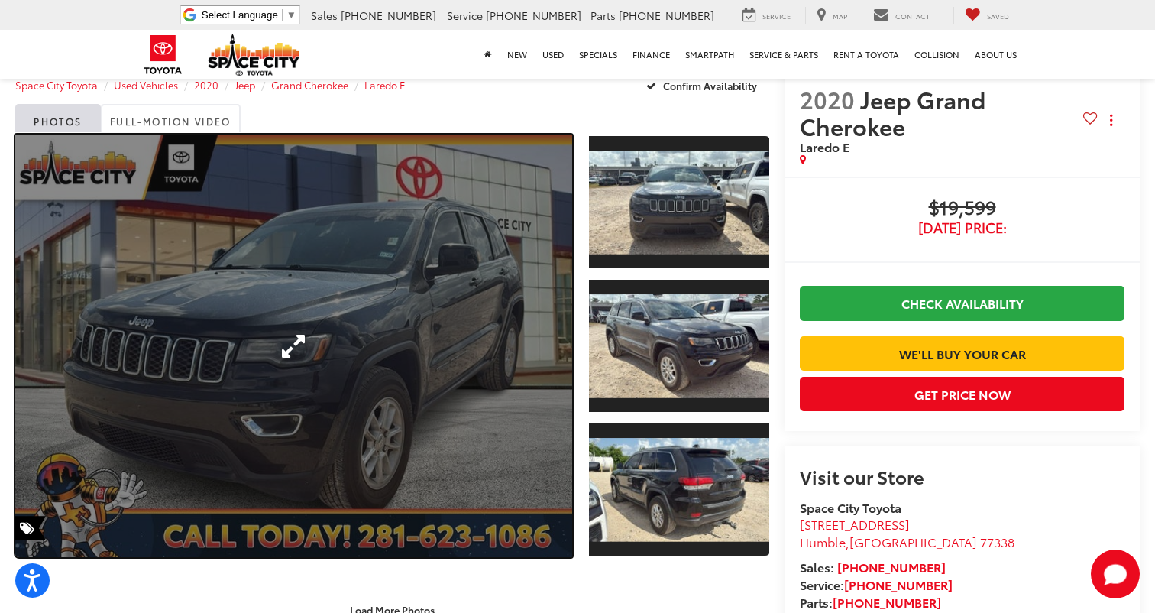
click at [396, 403] on link "Expand Photo 0" at bounding box center [293, 345] width 557 height 422
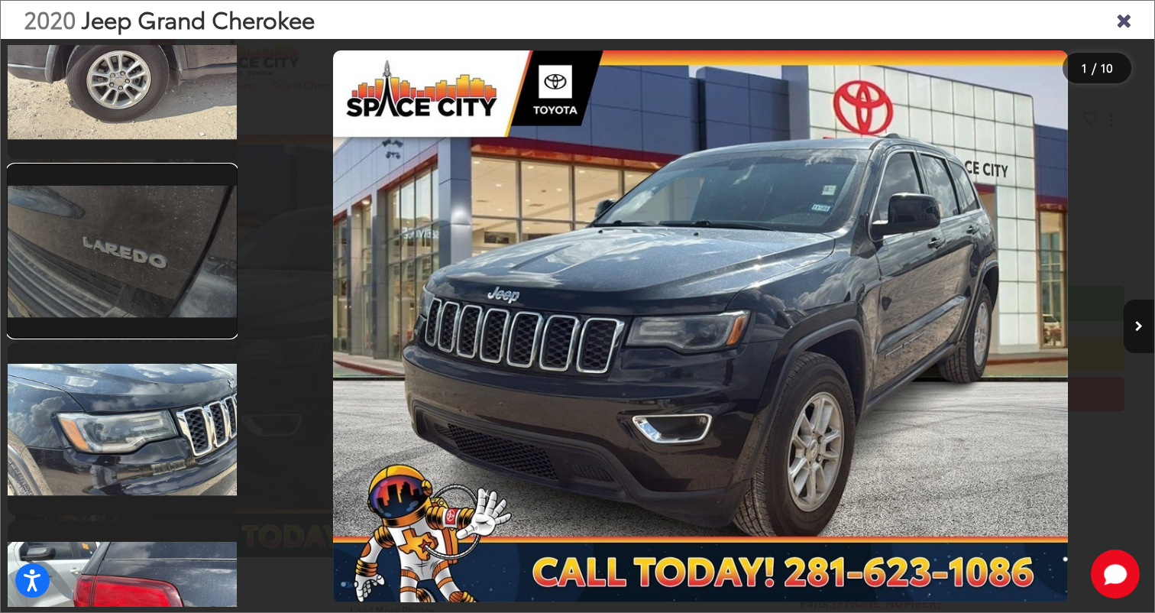
click at [121, 293] on link at bounding box center [122, 251] width 229 height 172
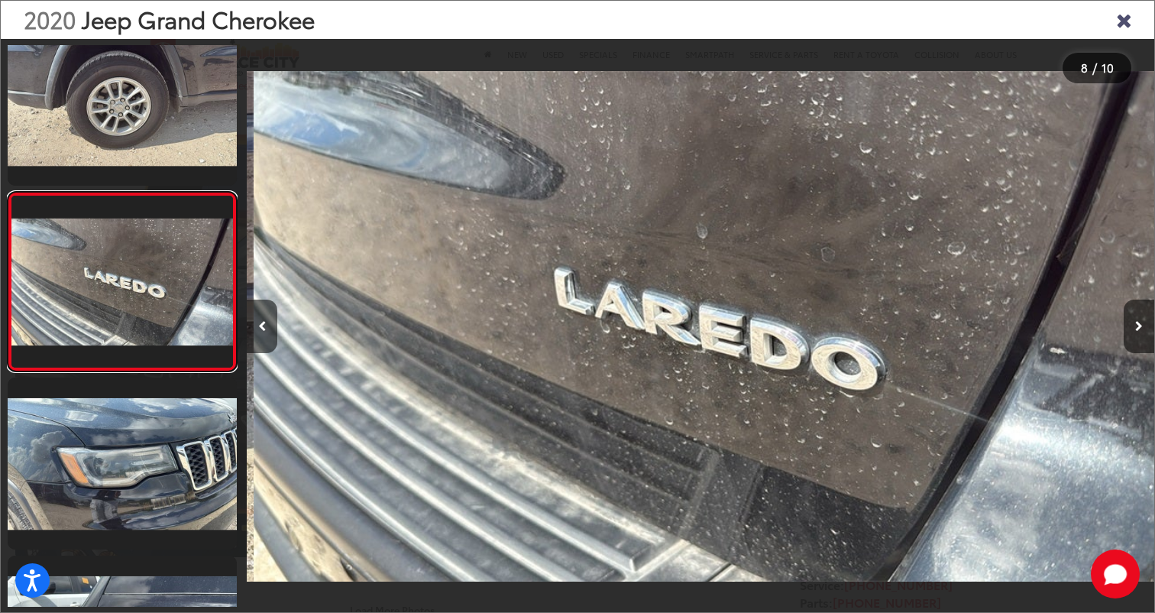
scroll to position [0, 6353]
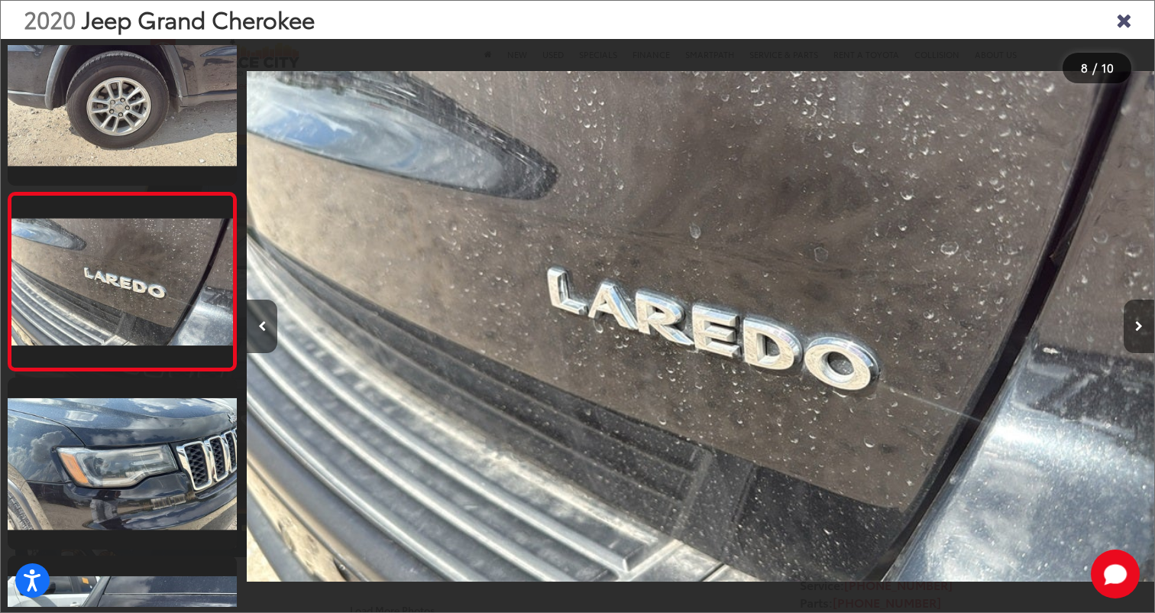
click at [1147, 330] on button "Next image" at bounding box center [1139, 325] width 31 height 53
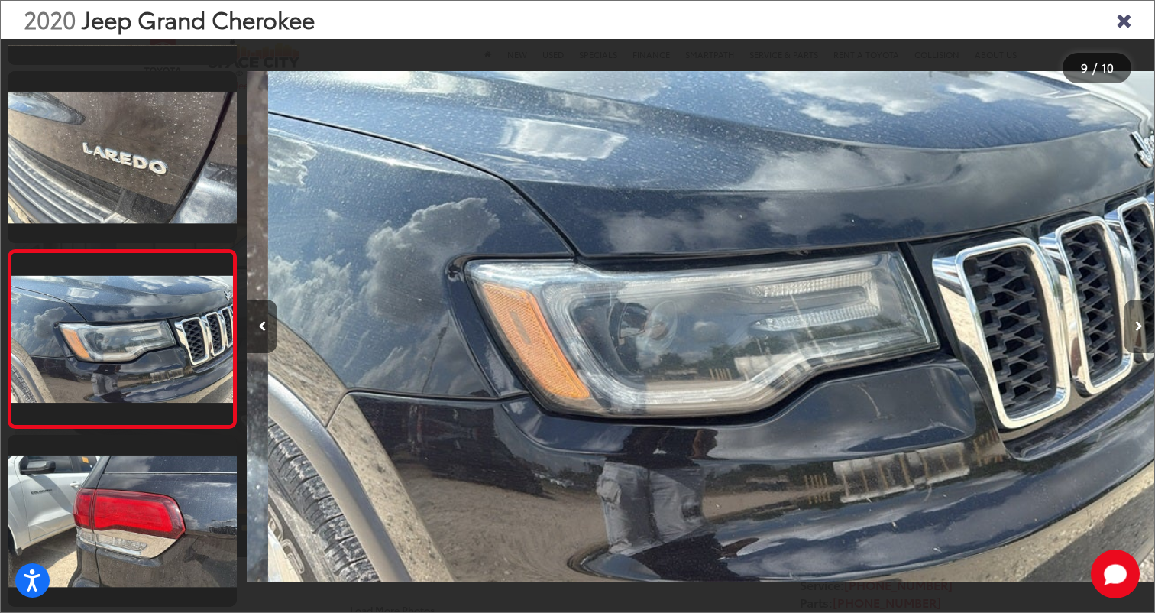
scroll to position [0, 7260]
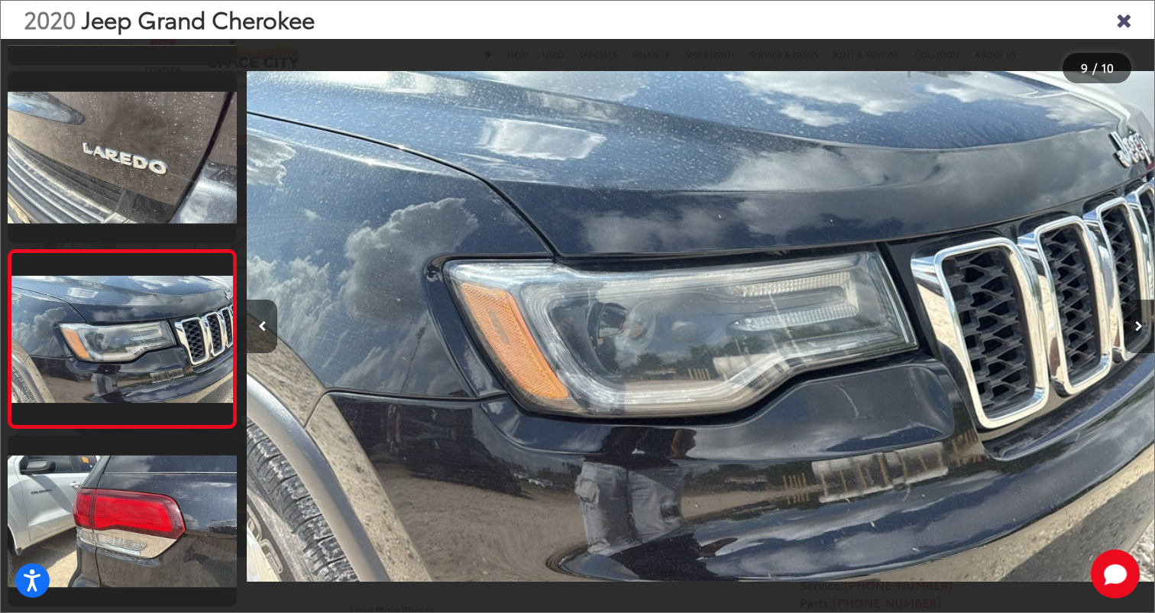
click at [1147, 330] on button "Next image" at bounding box center [1139, 325] width 31 height 53
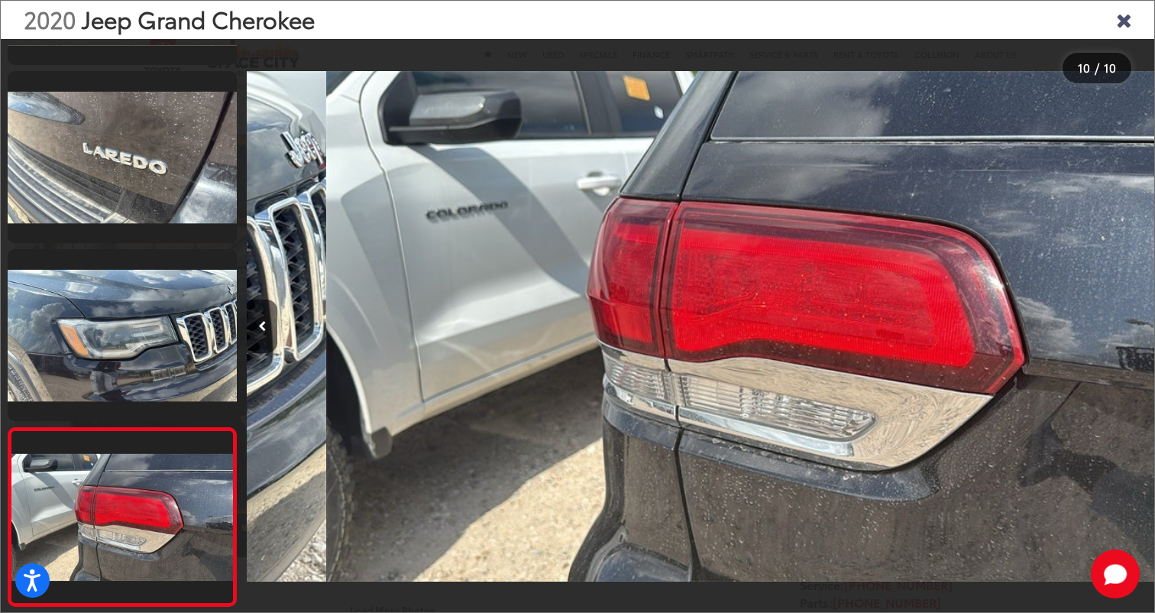
scroll to position [0, 8168]
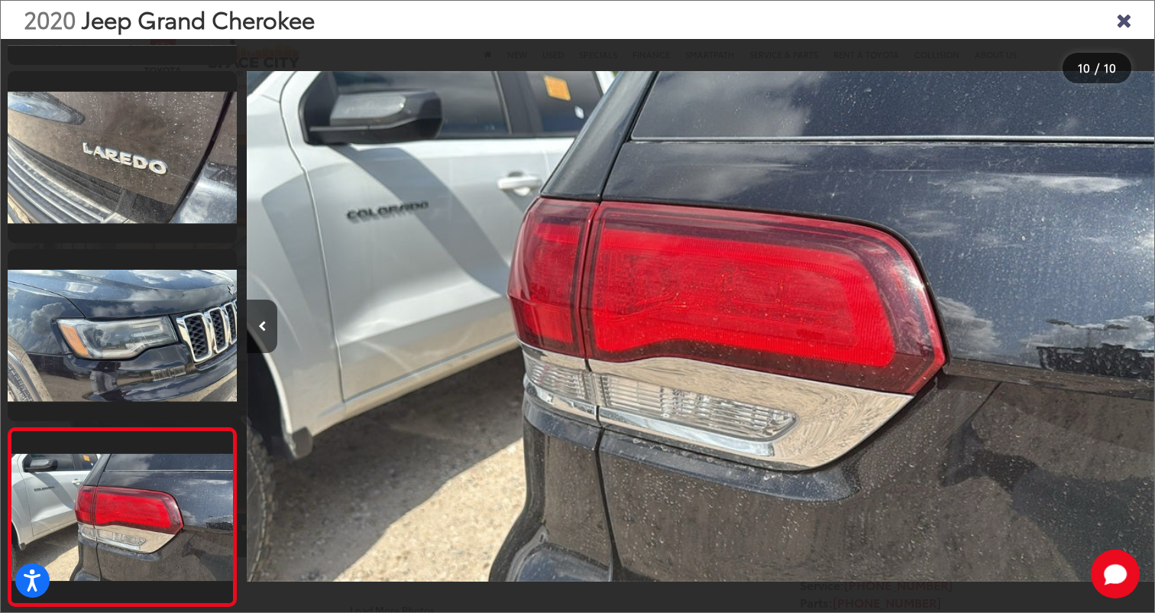
click at [1147, 330] on div at bounding box center [1040, 326] width 227 height 574
click at [1117, 24] on icon "Close gallery" at bounding box center [1123, 19] width 15 height 20
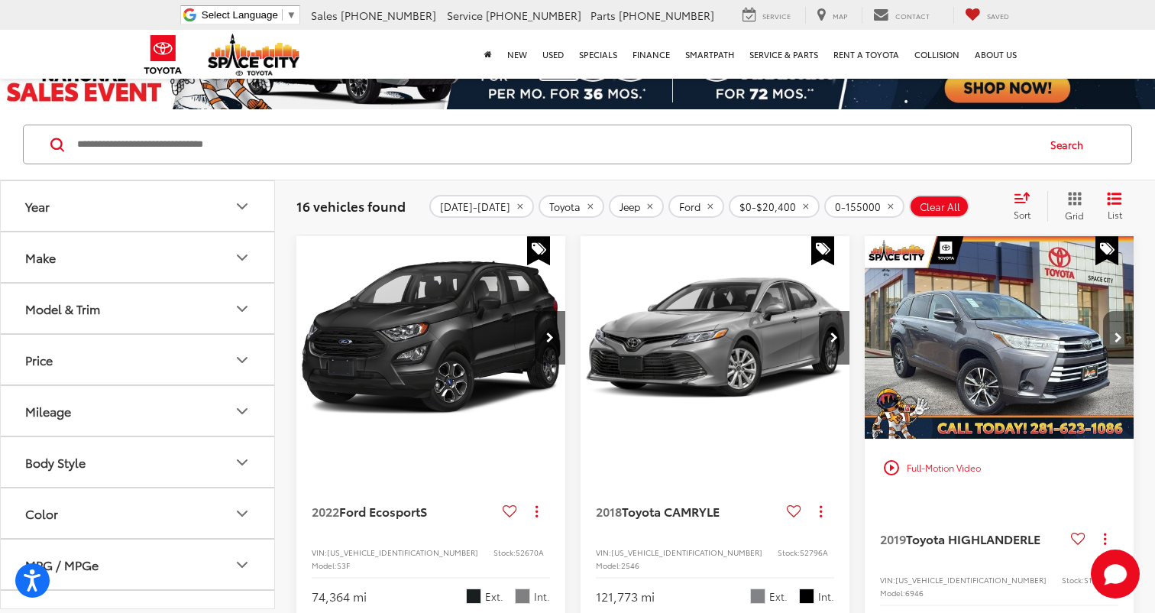
click at [1115, 337] on icon "Next image" at bounding box center [1119, 337] width 8 height 11
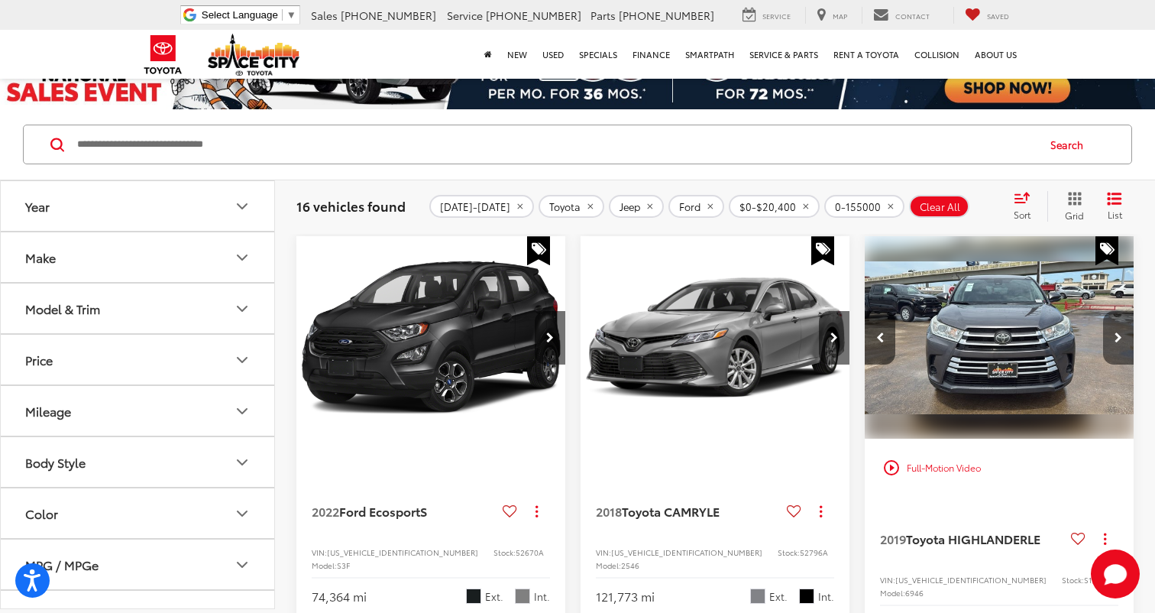
click at [1115, 337] on icon "Next image" at bounding box center [1119, 337] width 8 height 11
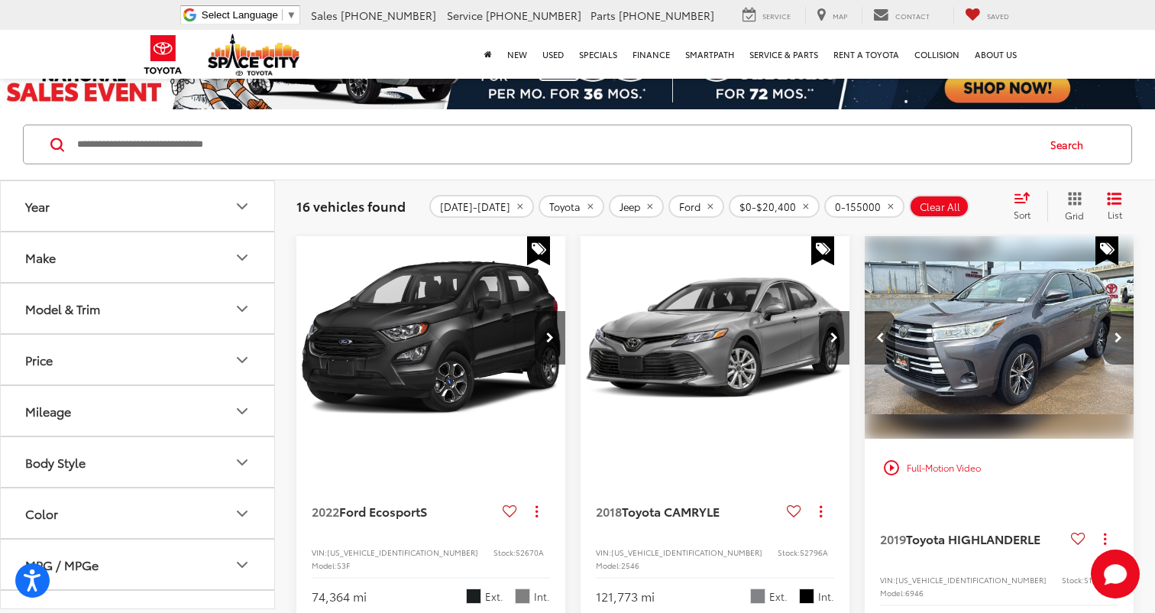
click at [1115, 337] on icon "Next image" at bounding box center [1119, 337] width 8 height 11
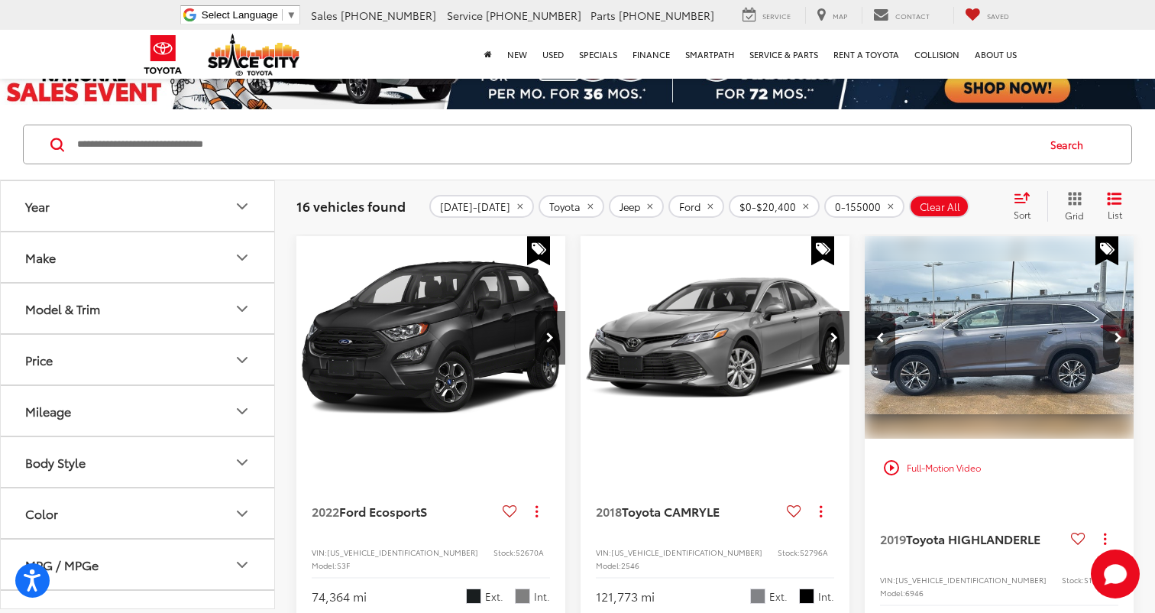
click at [1115, 337] on icon "Next image" at bounding box center [1119, 337] width 8 height 11
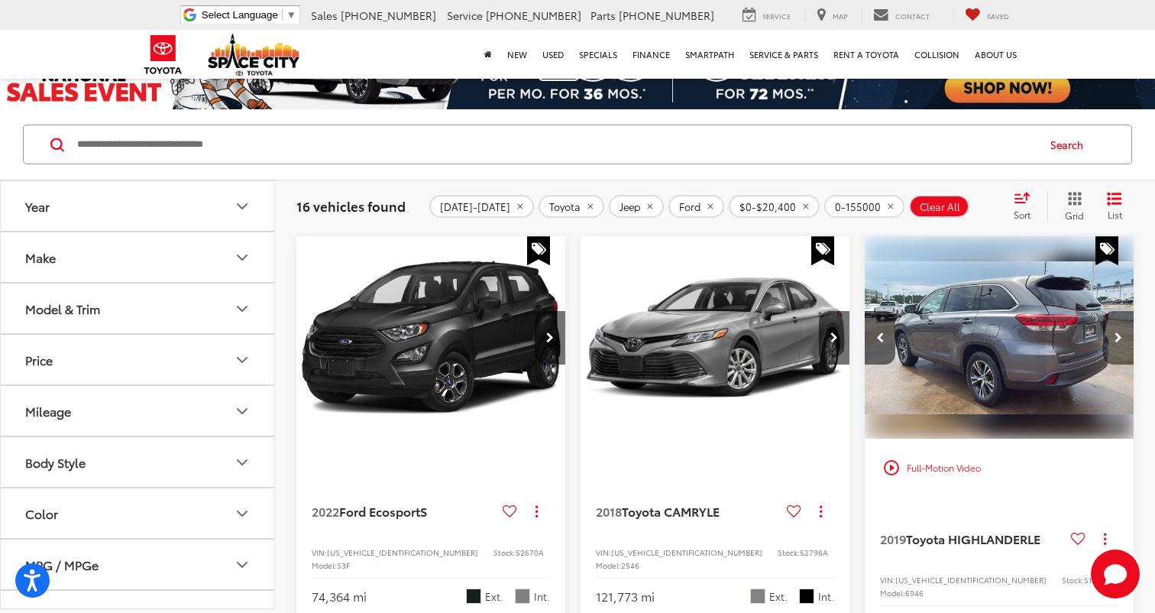
click at [1115, 337] on icon "Next image" at bounding box center [1119, 337] width 8 height 11
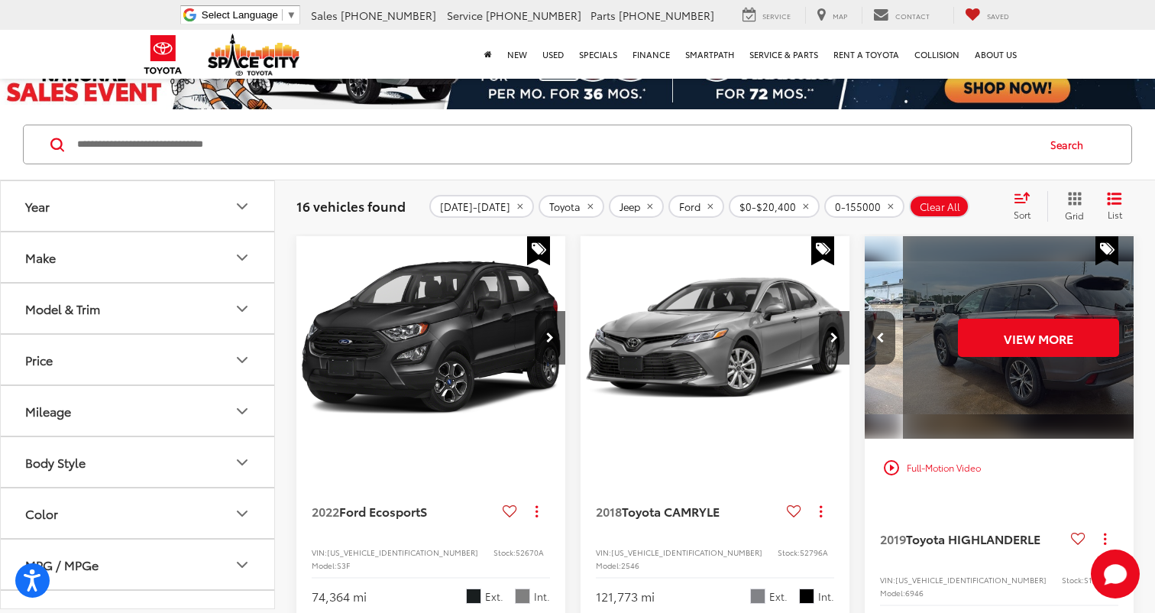
scroll to position [0, 1356]
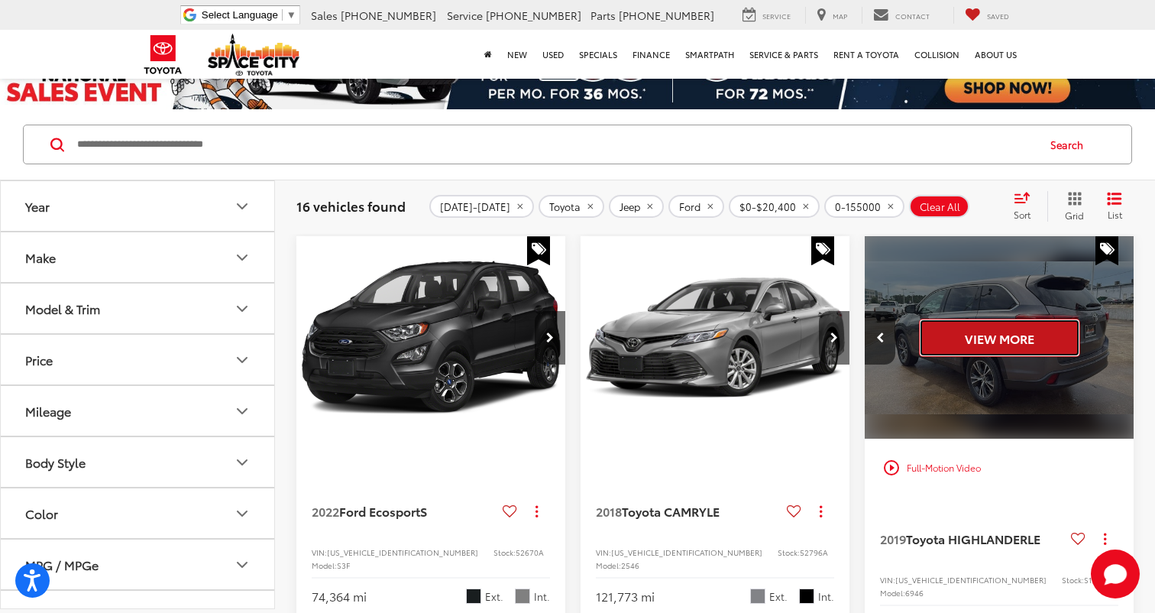
click at [1066, 344] on button "View More" at bounding box center [999, 338] width 161 height 38
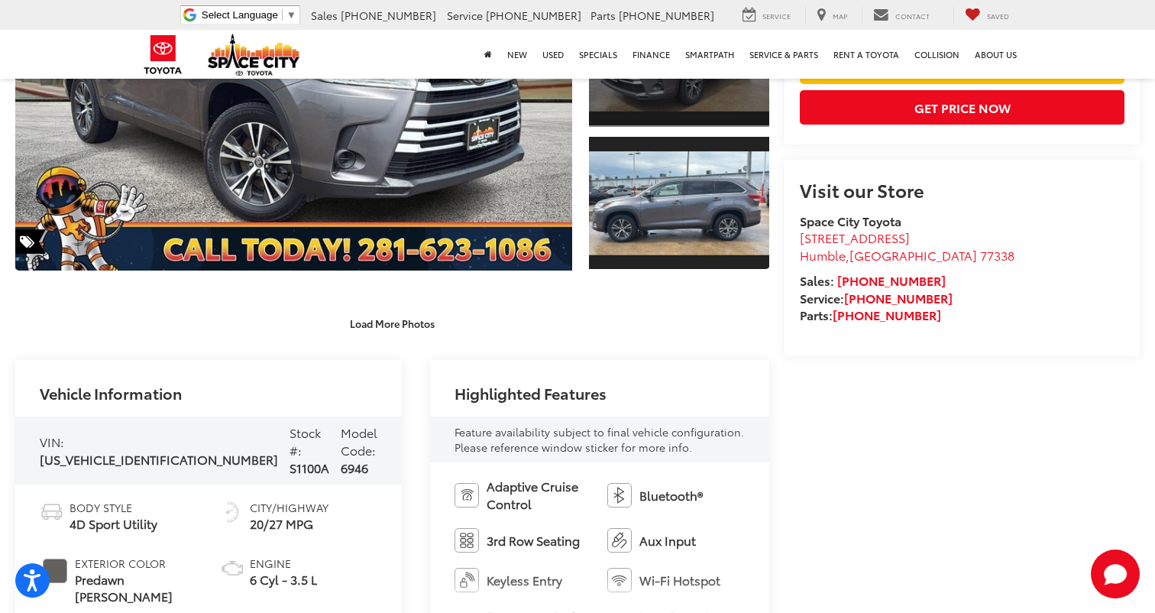
scroll to position [293, 0]
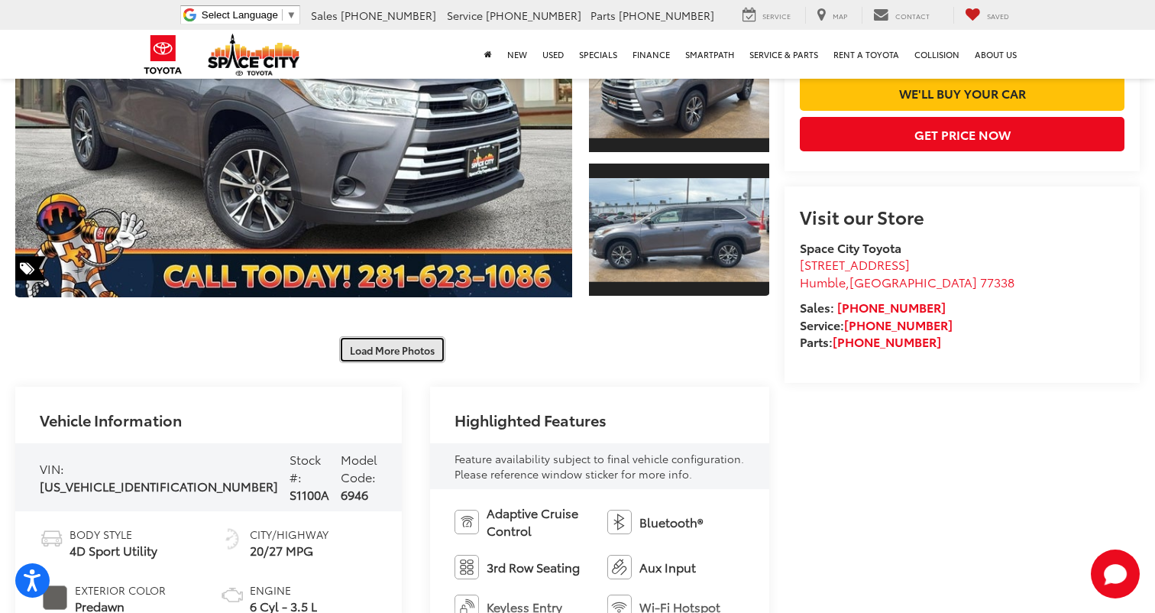
click at [421, 345] on button "Load More Photos" at bounding box center [392, 349] width 106 height 27
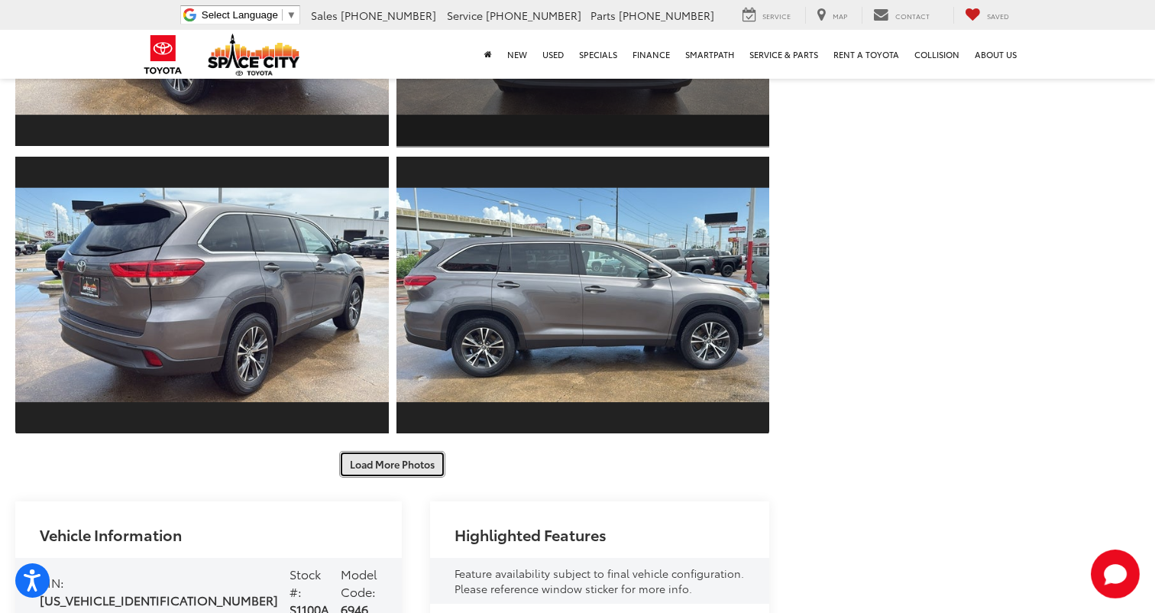
scroll to position [697, 0]
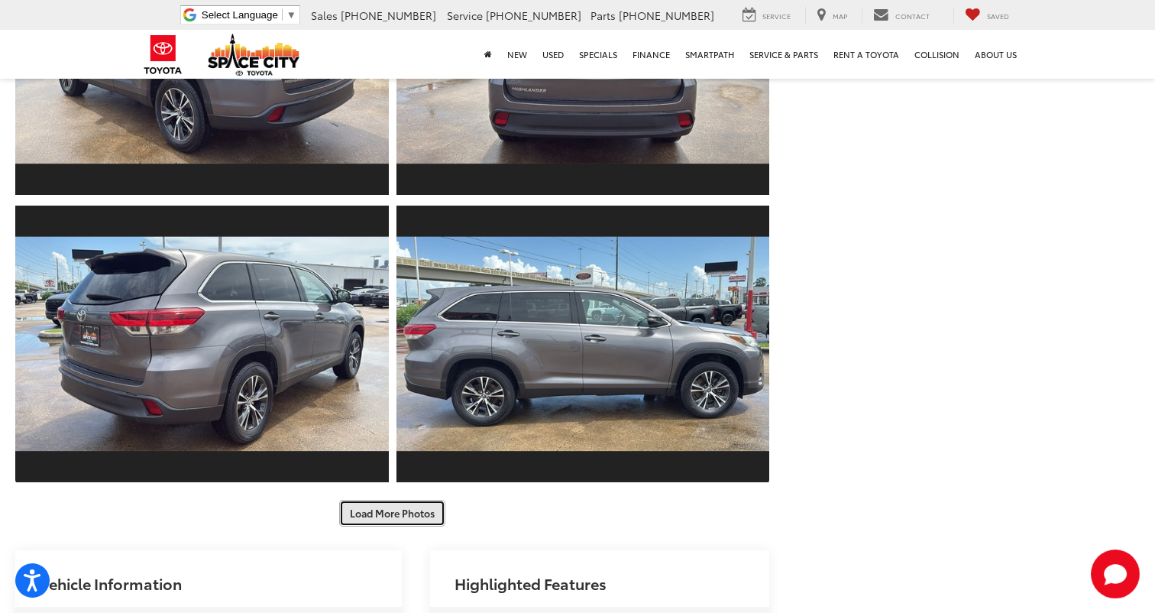
click at [380, 515] on button "Load More Photos" at bounding box center [392, 513] width 106 height 27
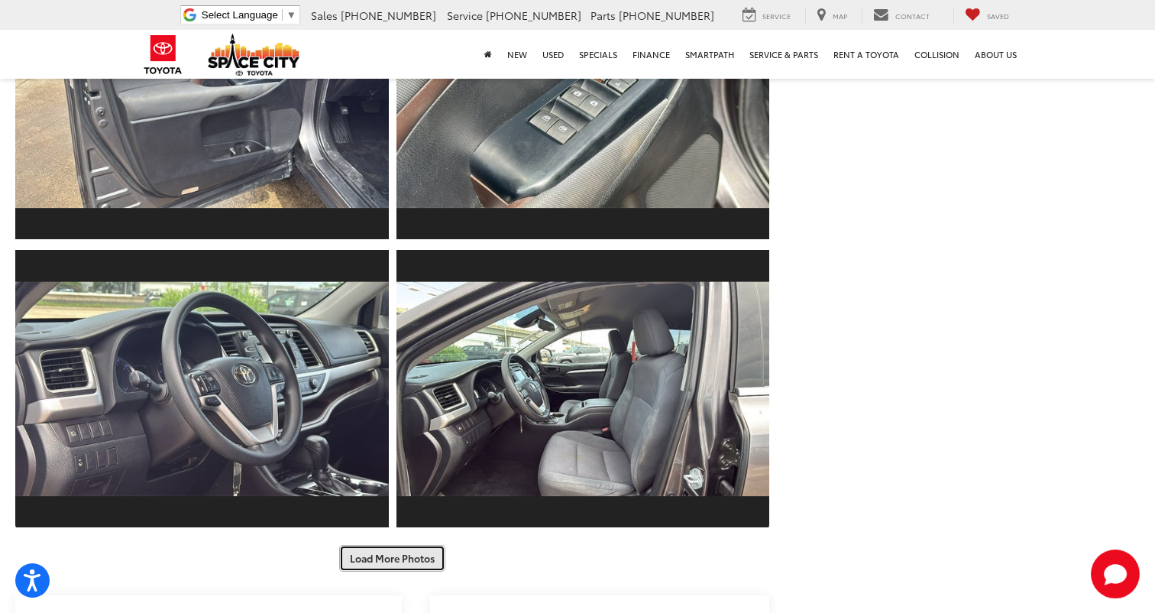
scroll to position [1288, 0]
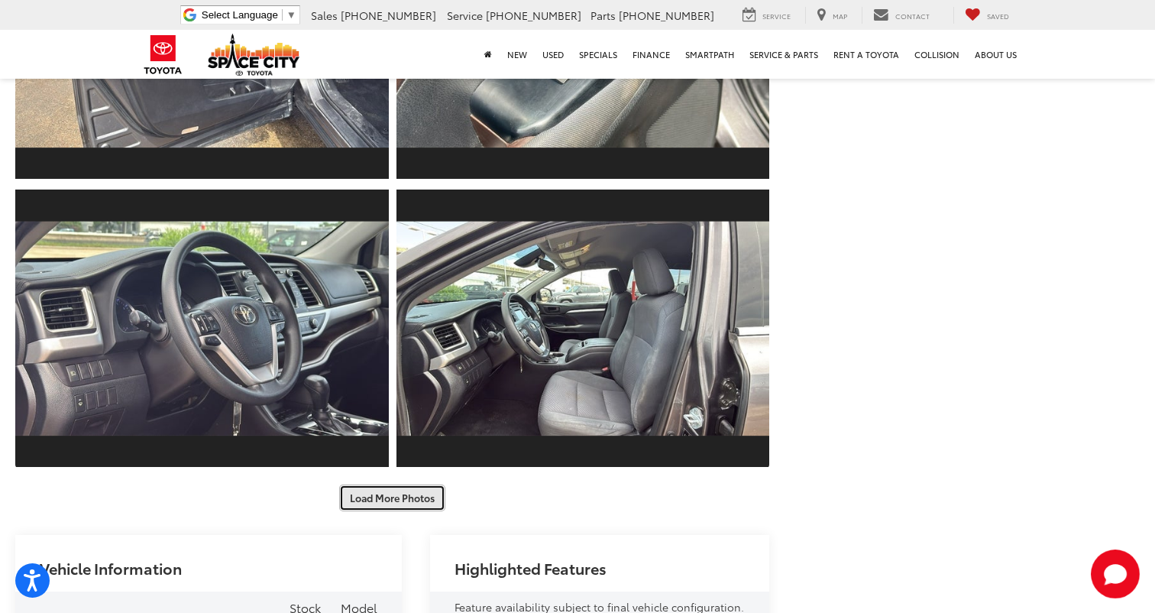
click at [387, 497] on button "Load More Photos" at bounding box center [392, 497] width 106 height 27
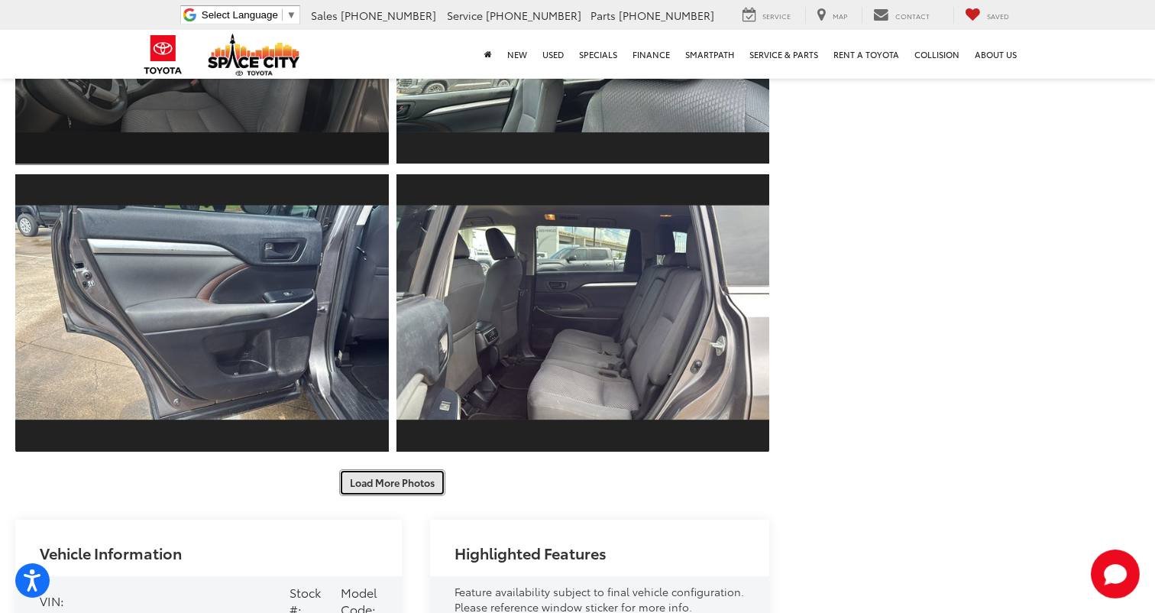
scroll to position [1891, 0]
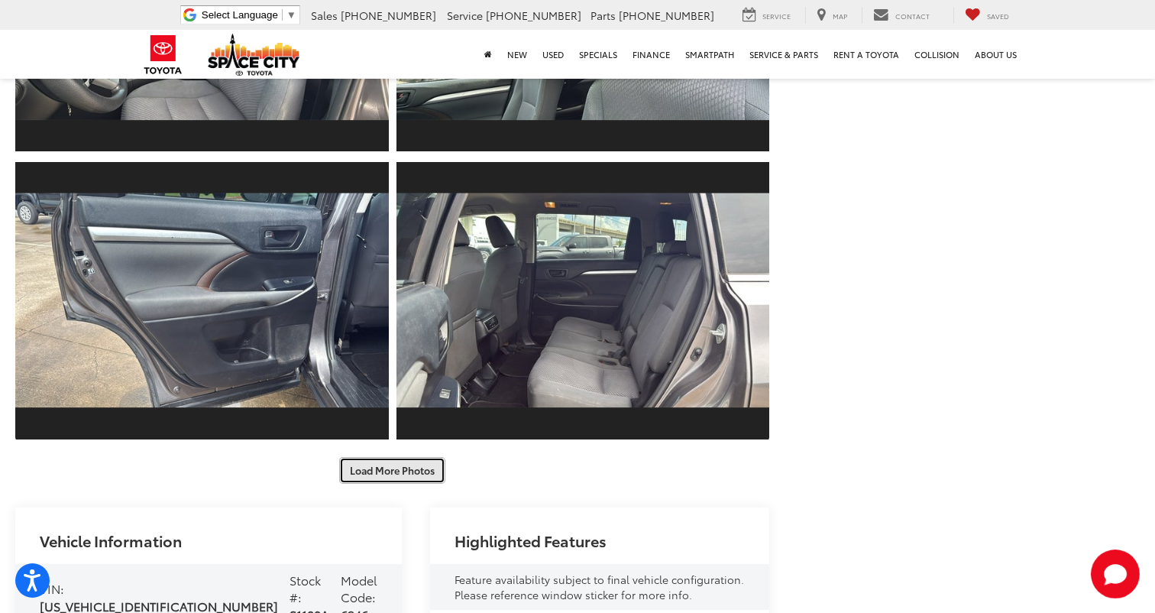
click at [398, 471] on button "Load More Photos" at bounding box center [392, 470] width 106 height 27
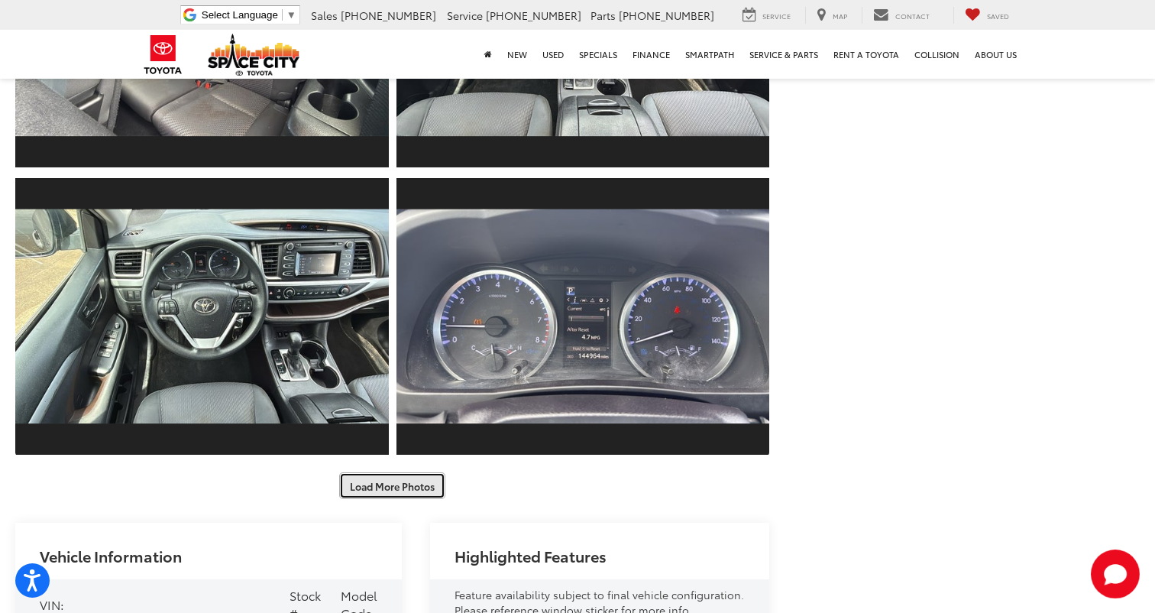
scroll to position [2474, 0]
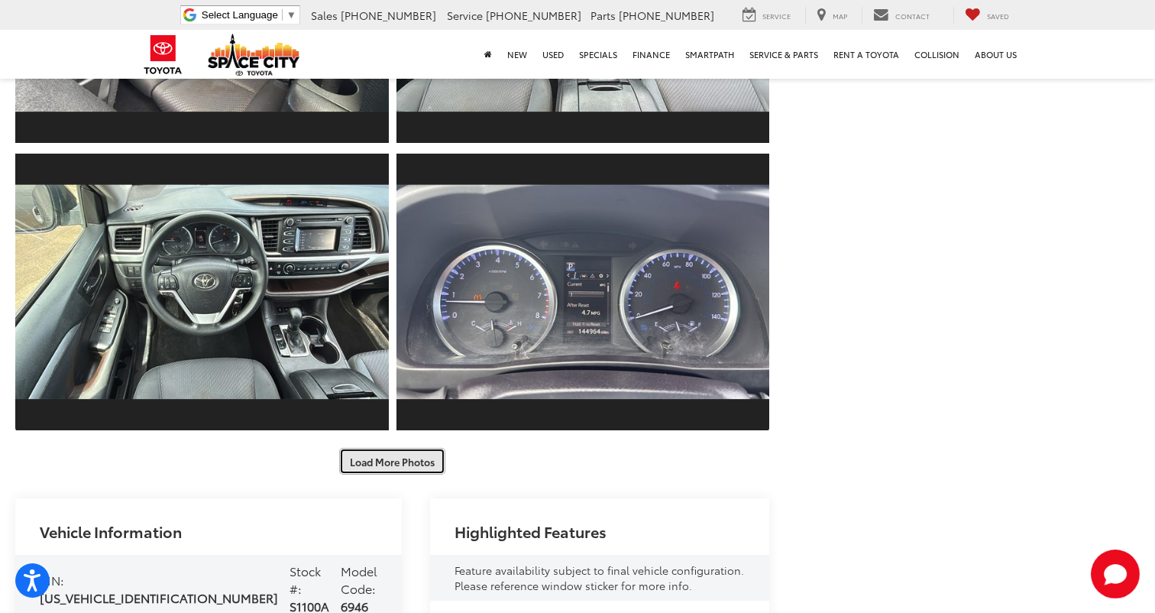
click at [403, 464] on button "Load More Photos" at bounding box center [392, 461] width 106 height 27
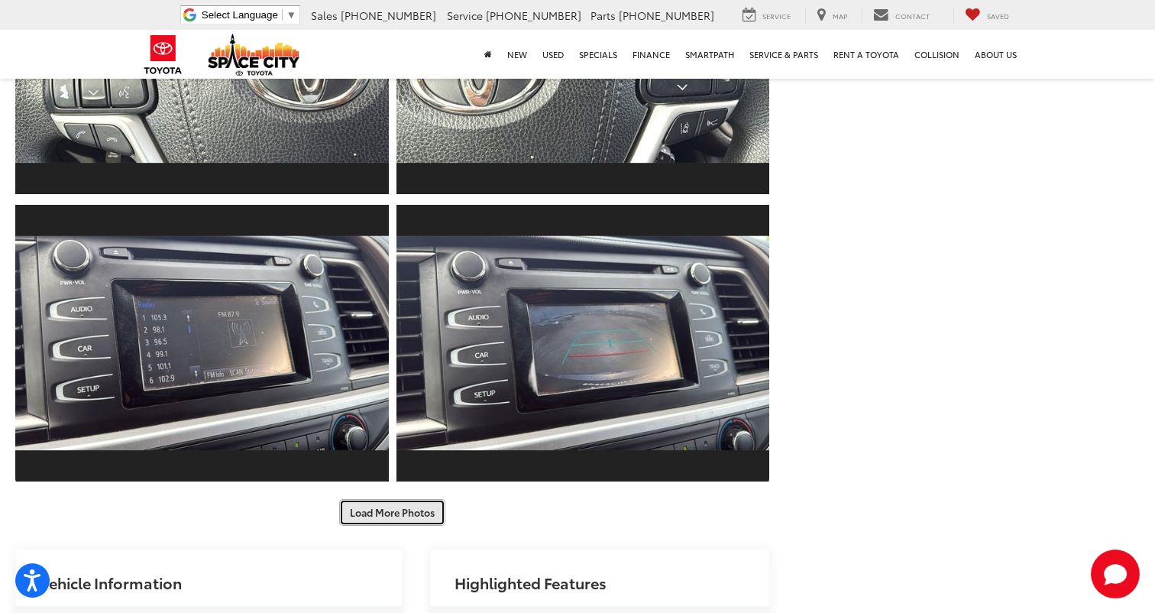
scroll to position [3061, 0]
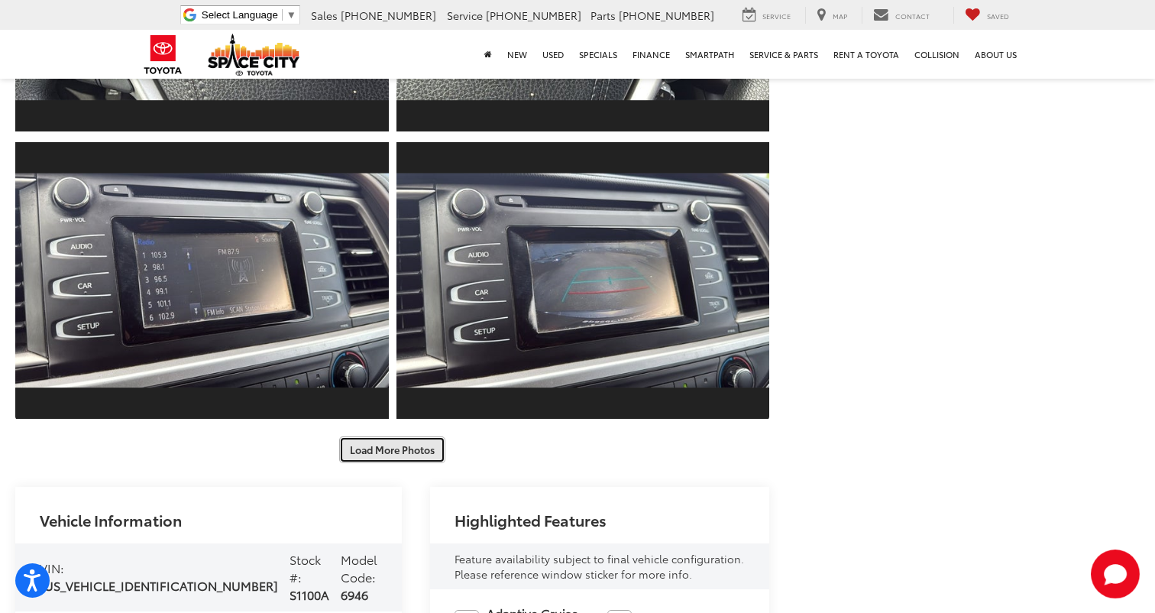
click at [408, 446] on button "Load More Photos" at bounding box center [392, 449] width 106 height 27
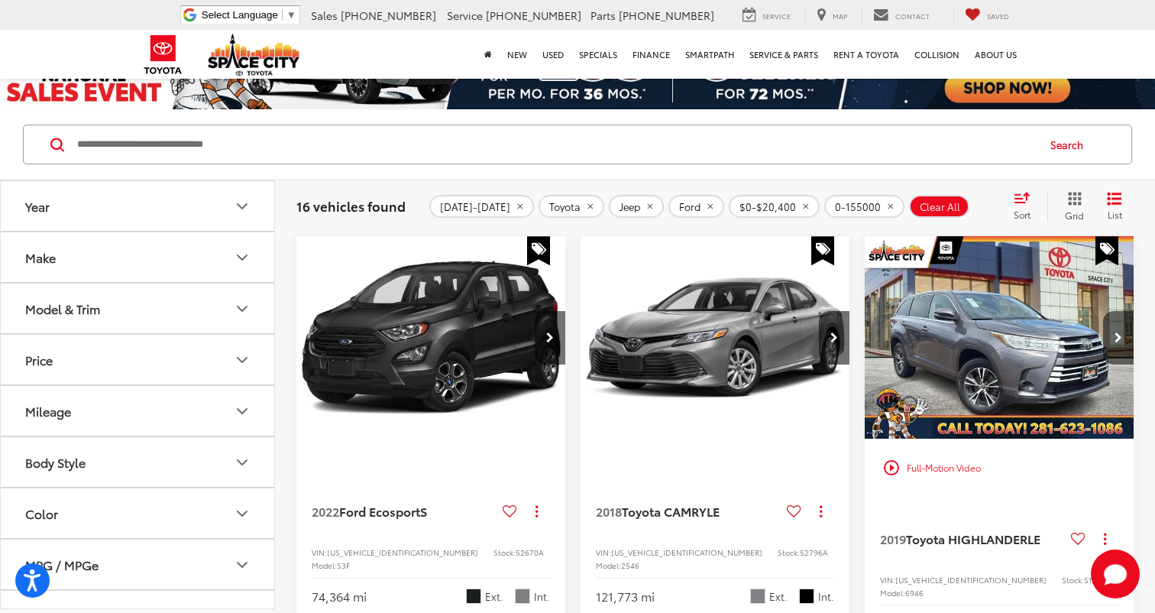
click at [222, 413] on button "Mileage" at bounding box center [138, 411] width 275 height 50
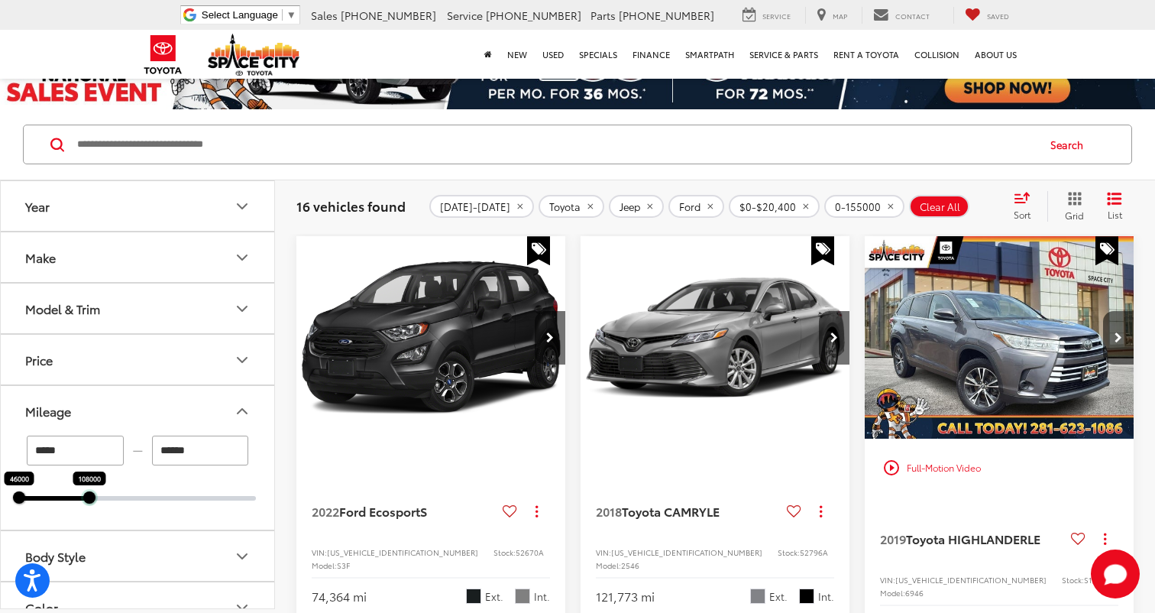
drag, startPoint x: 141, startPoint y: 498, endPoint x: 88, endPoint y: 499, distance: 52.7
click at [88, 499] on div at bounding box center [89, 497] width 12 height 12
type input "******"
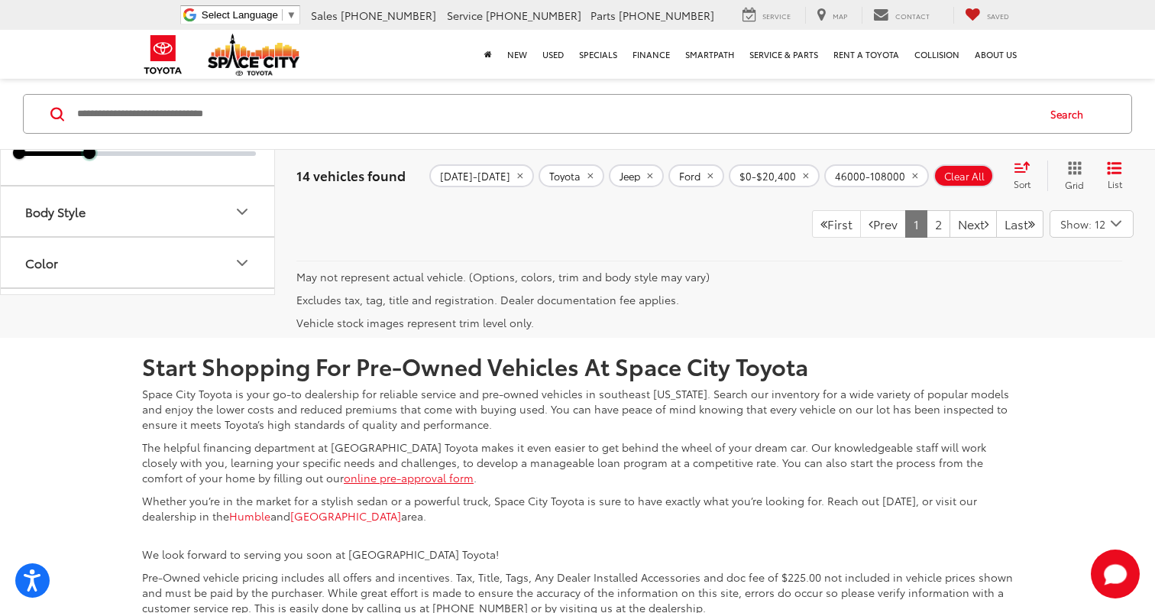
scroll to position [3515, 0]
click at [927, 237] on link "2" at bounding box center [939, 223] width 24 height 28
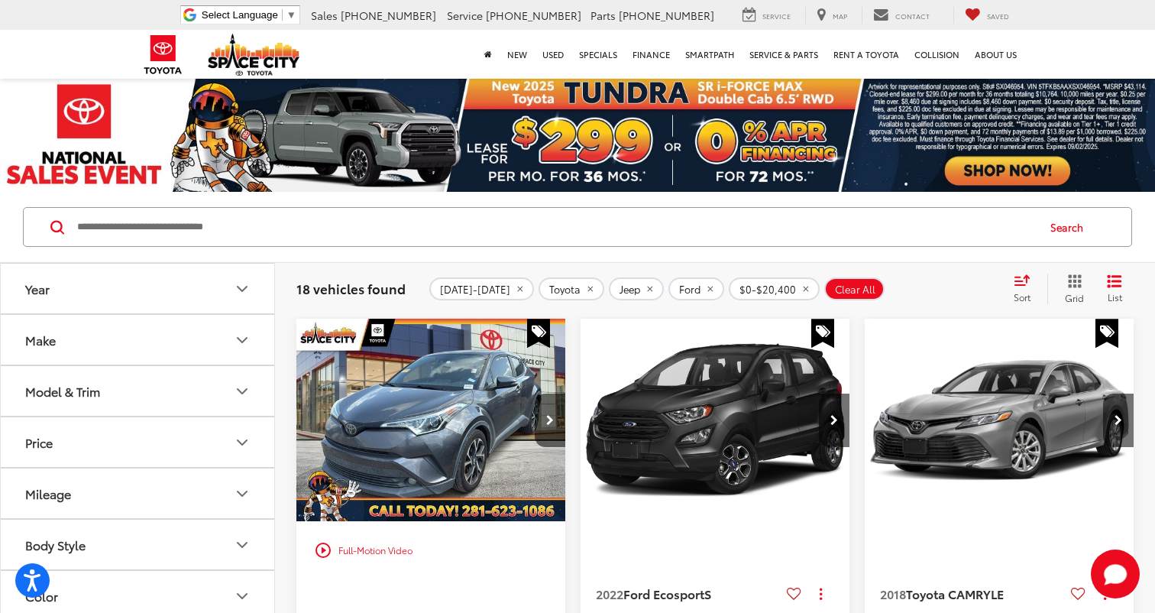
scroll to position [112, 0]
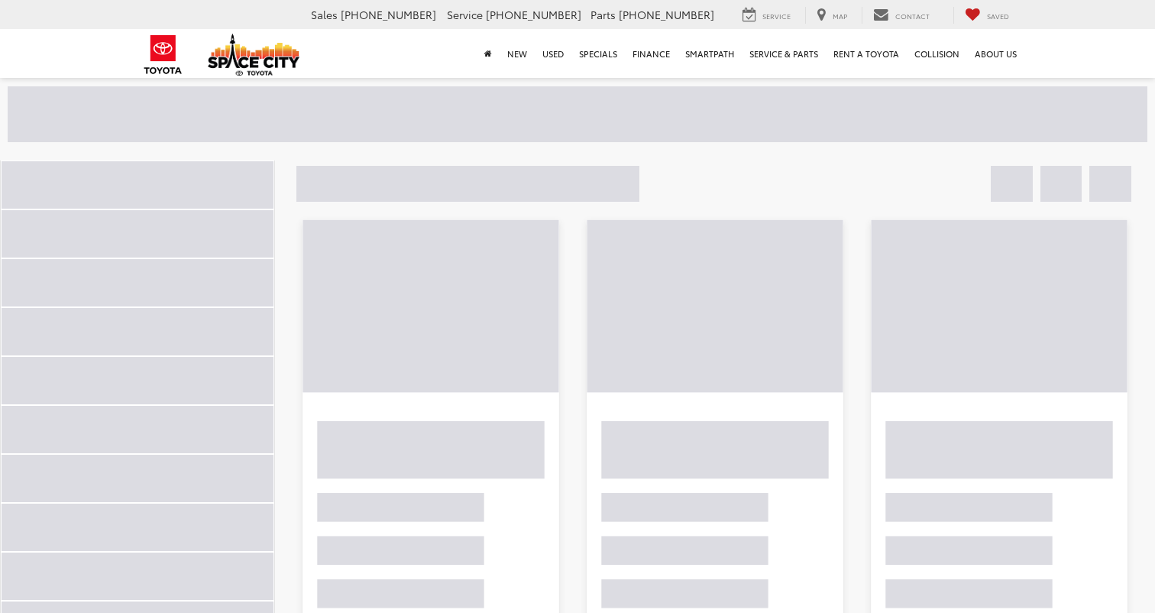
scroll to position [113, 0]
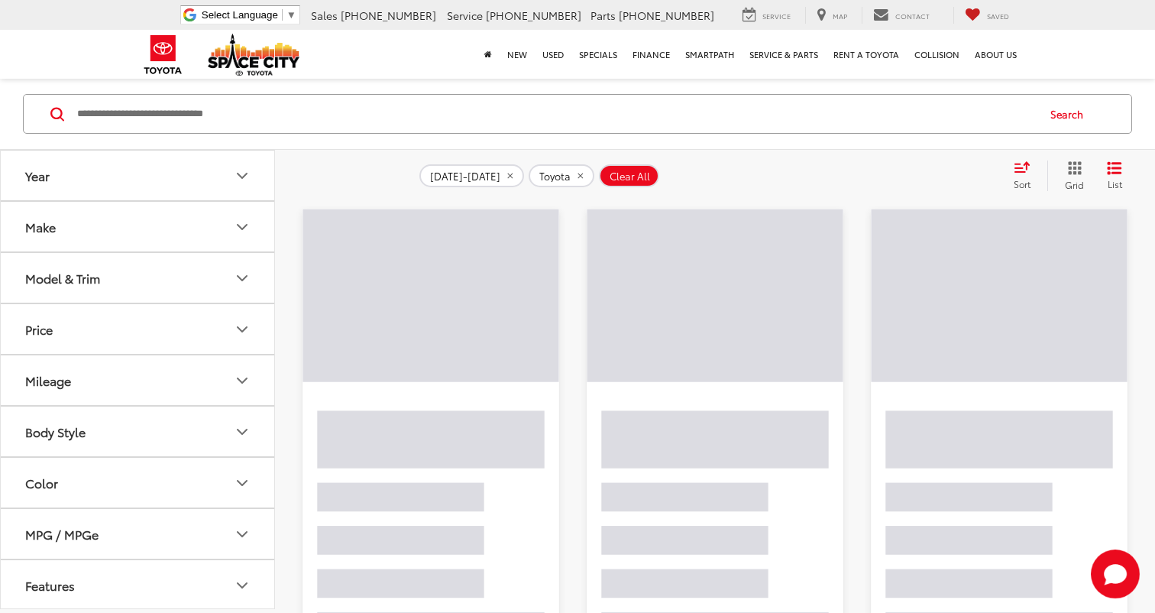
scroll to position [112, 0]
